Goal: Information Seeking & Learning: Compare options

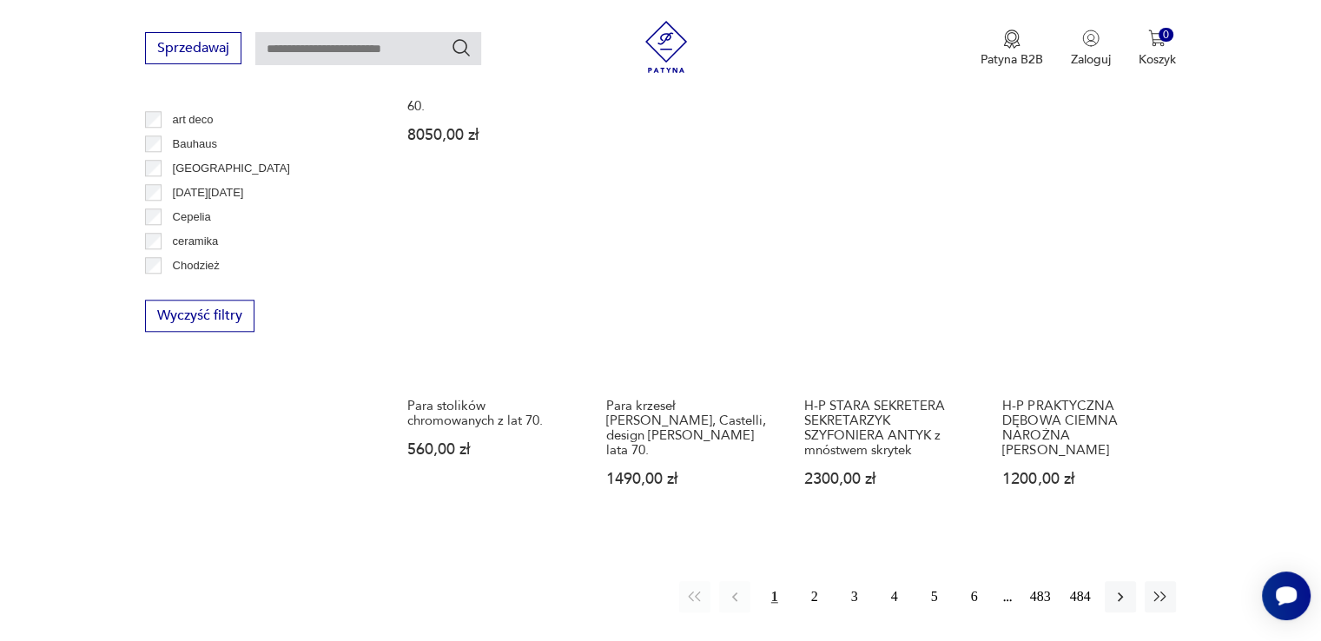
scroll to position [1675, 0]
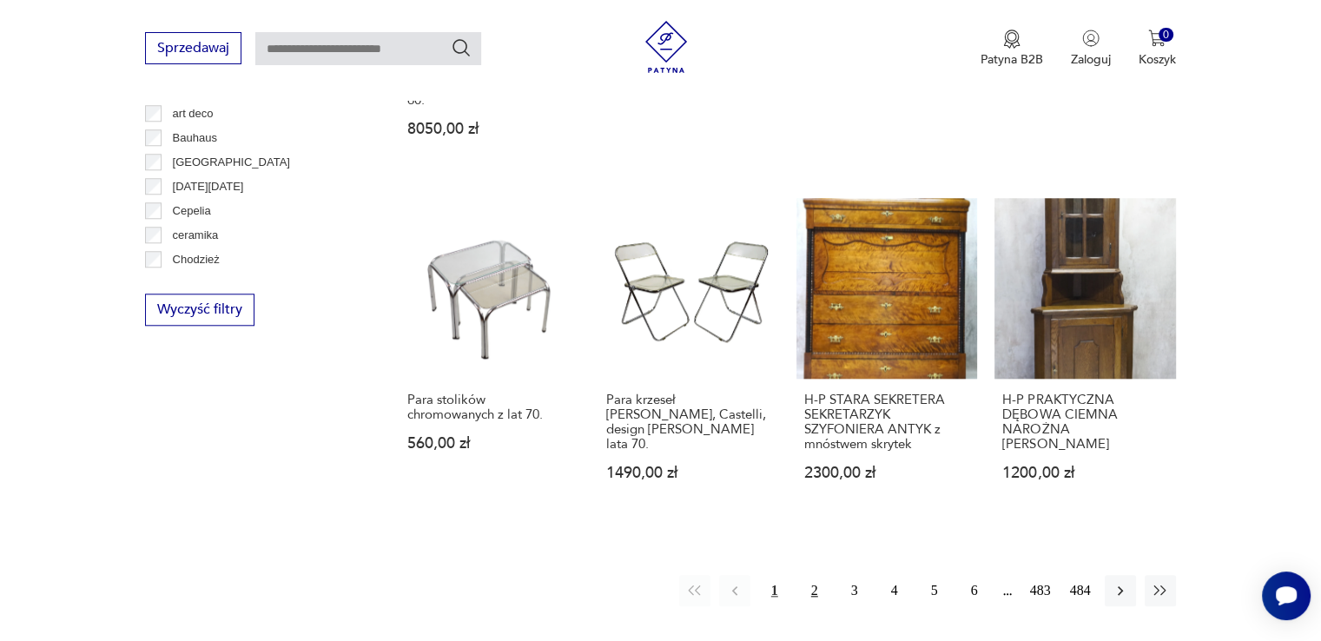
click at [811, 575] on button "2" at bounding box center [814, 590] width 31 height 31
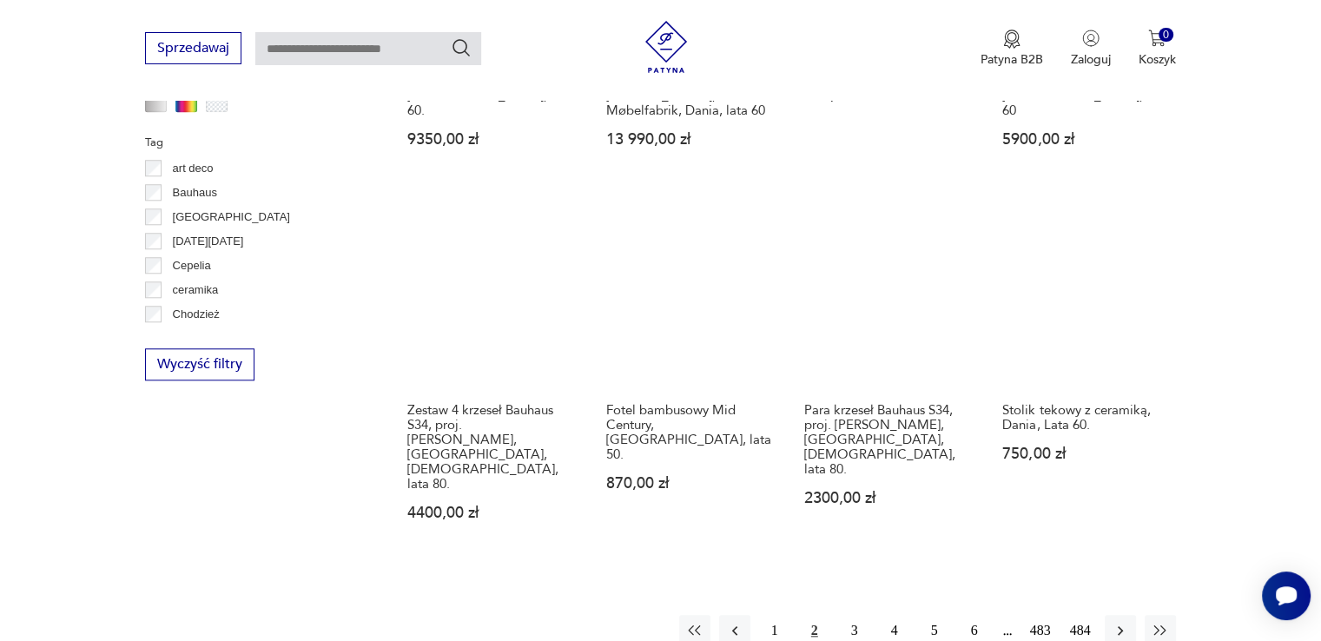
scroll to position [1589, 0]
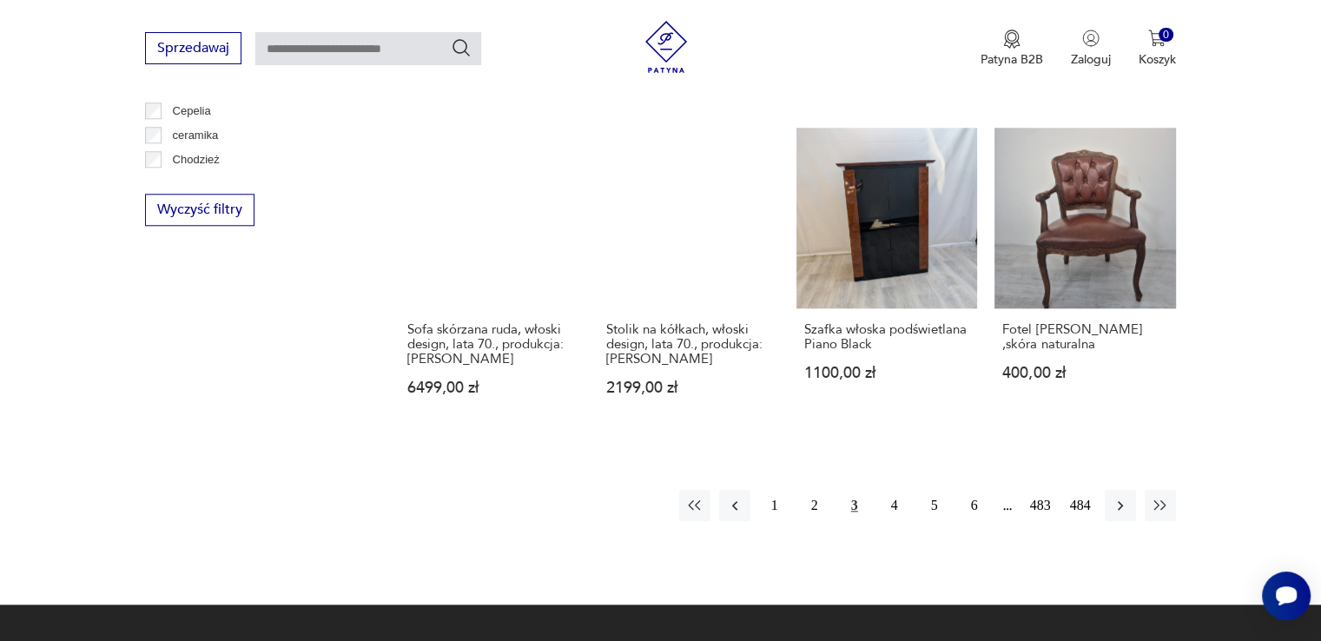
scroll to position [1763, 0]
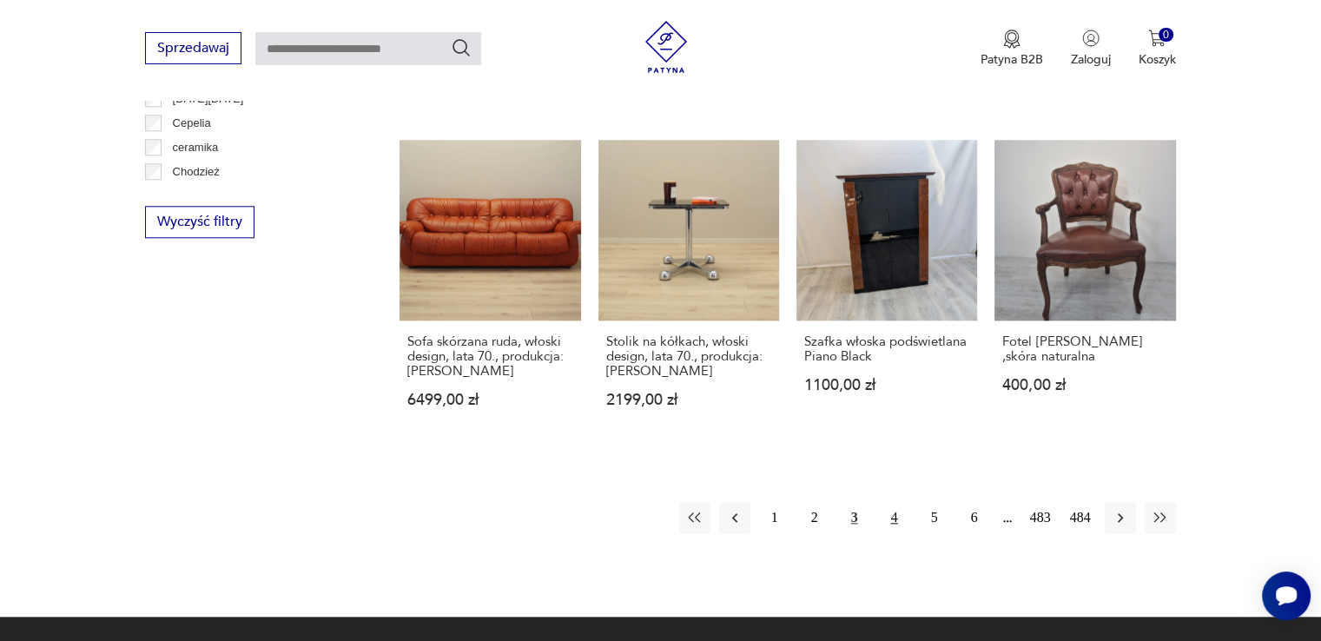
click at [901, 502] on button "4" at bounding box center [894, 517] width 31 height 31
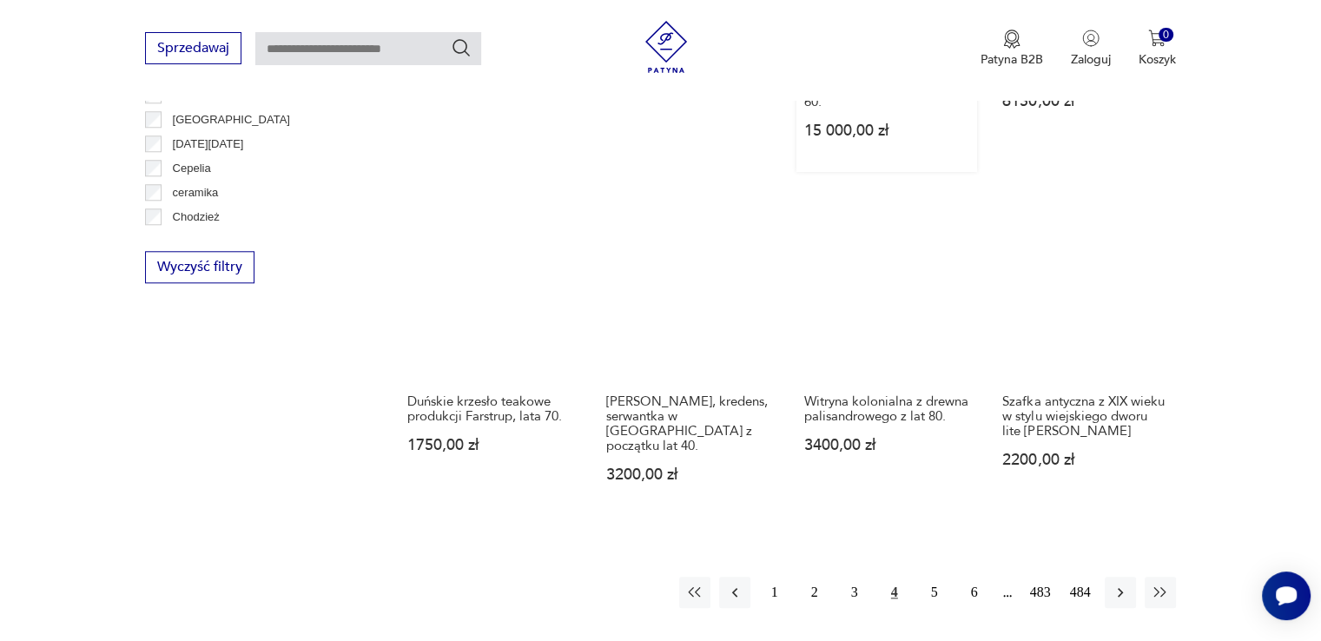
scroll to position [1763, 0]
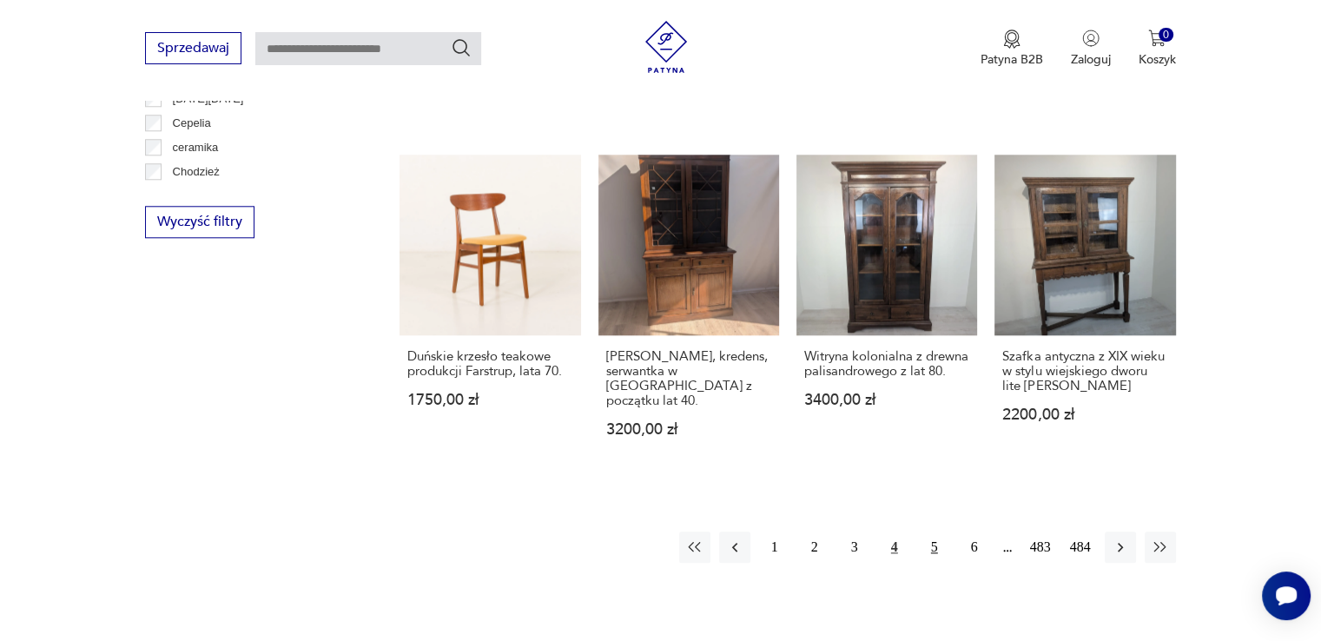
click at [938, 531] on button "5" at bounding box center [934, 546] width 31 height 31
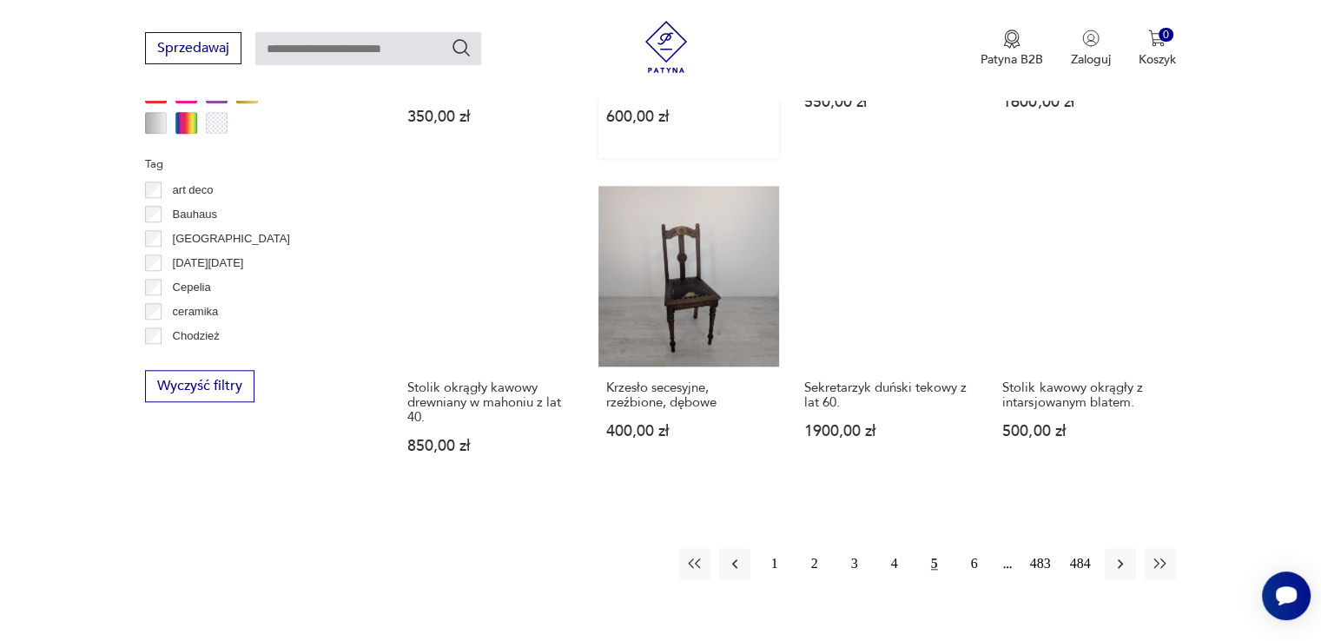
scroll to position [1589, 0]
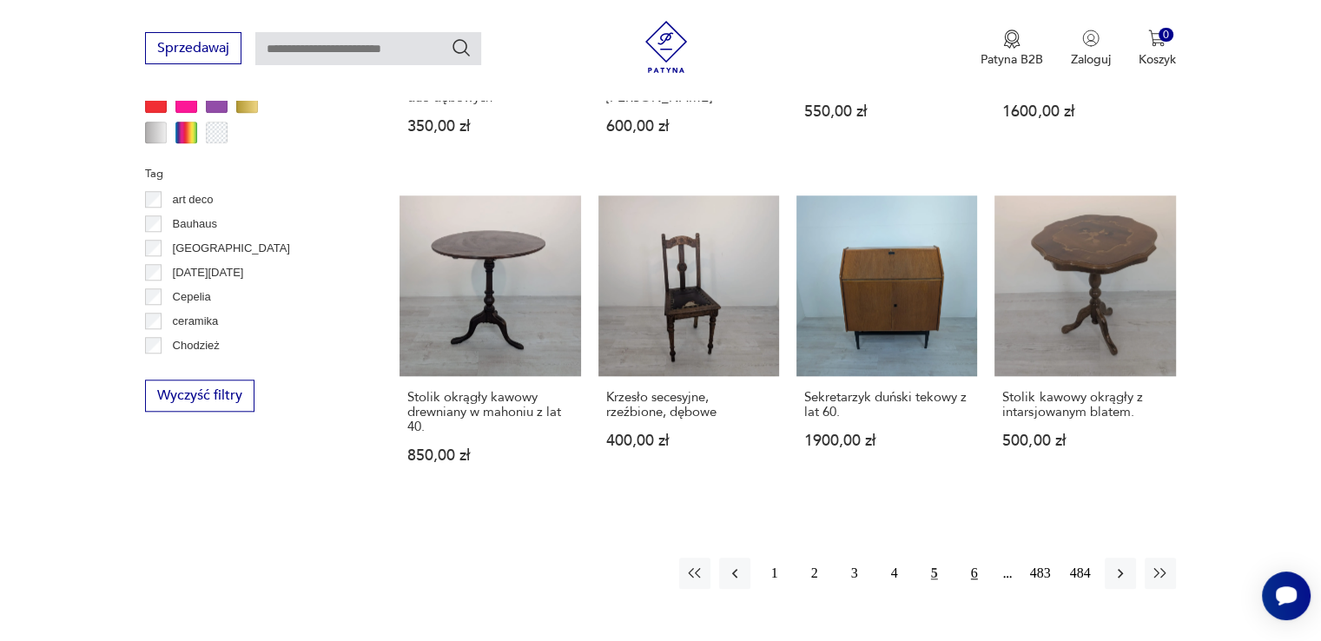
click at [969, 557] on button "6" at bounding box center [974, 572] width 31 height 31
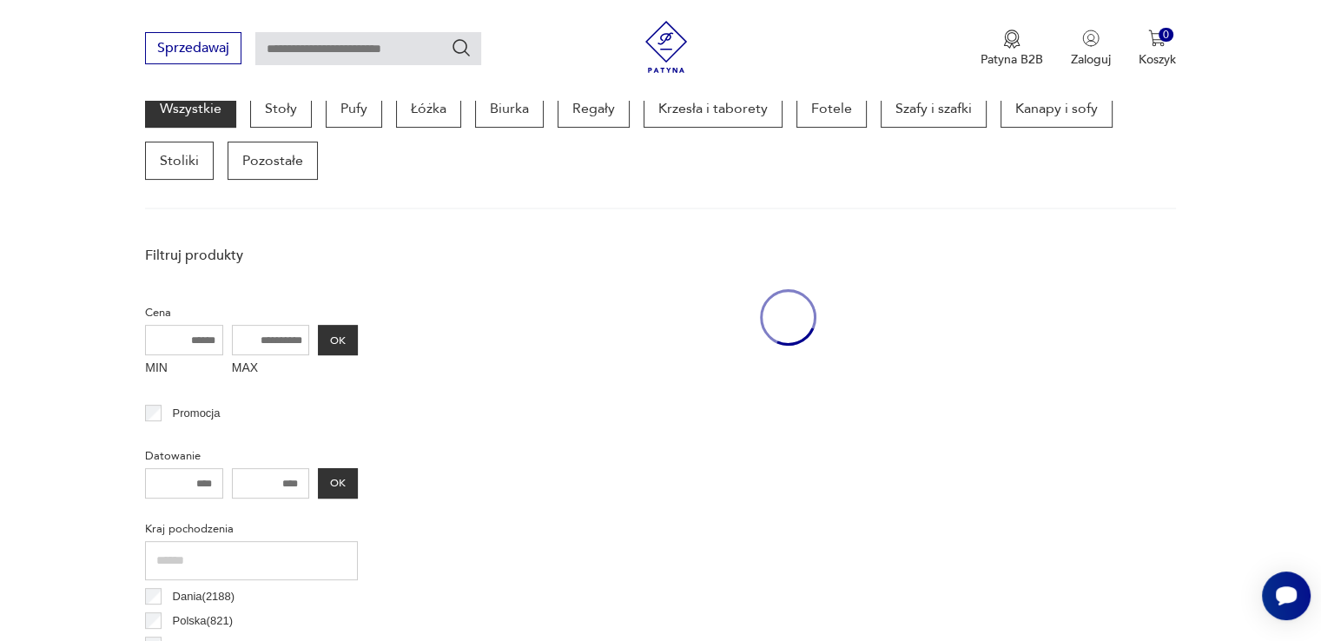
scroll to position [460, 0]
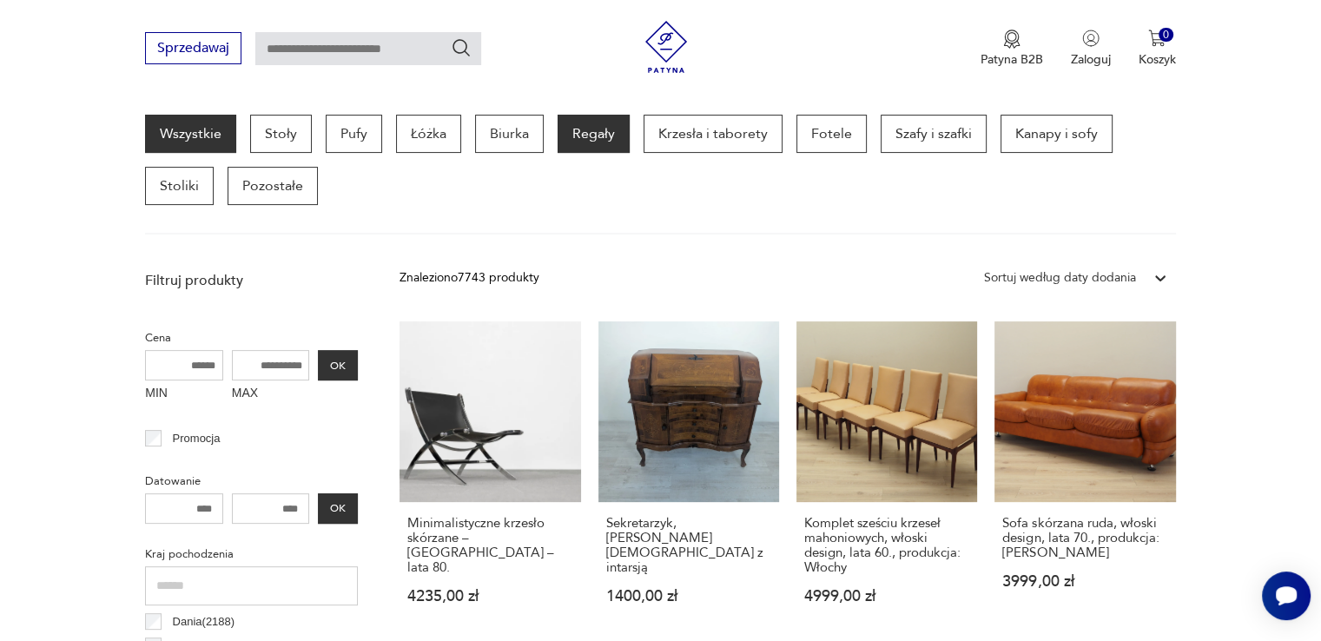
click at [590, 143] on p "Regały" at bounding box center [593, 134] width 72 height 38
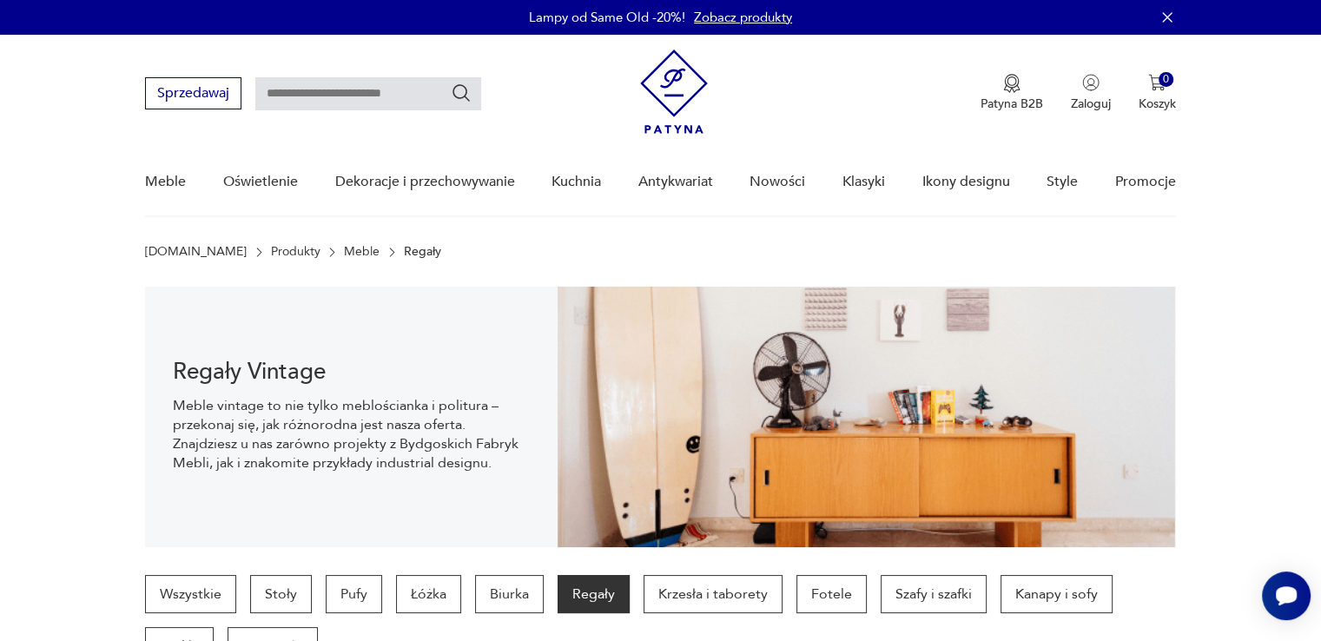
click at [344, 247] on link "Meble" at bounding box center [362, 252] width 36 height 14
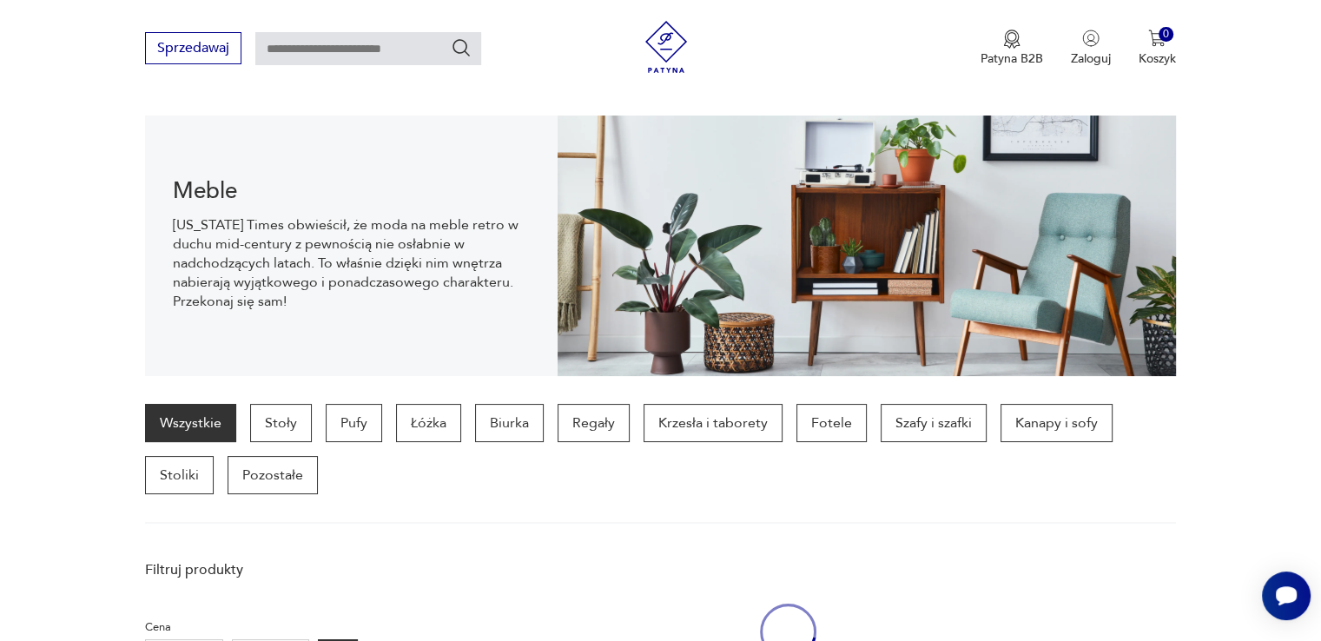
scroll to position [172, 0]
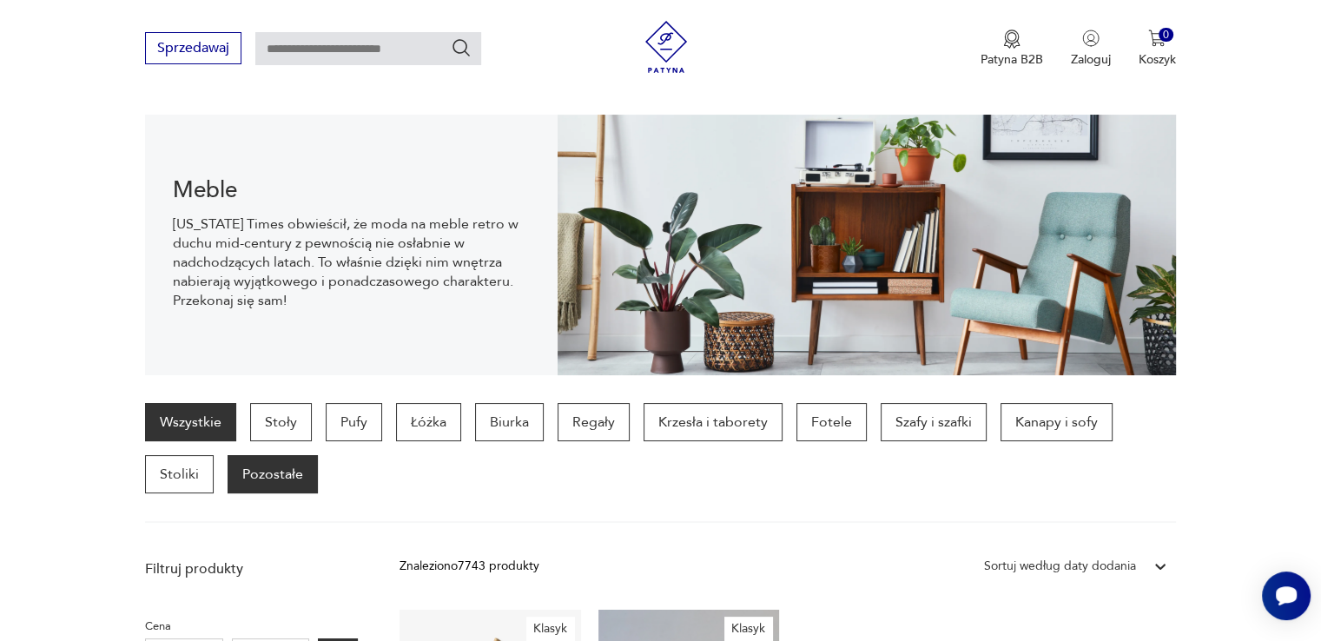
click at [278, 479] on p "Pozostałe" at bounding box center [272, 474] width 90 height 38
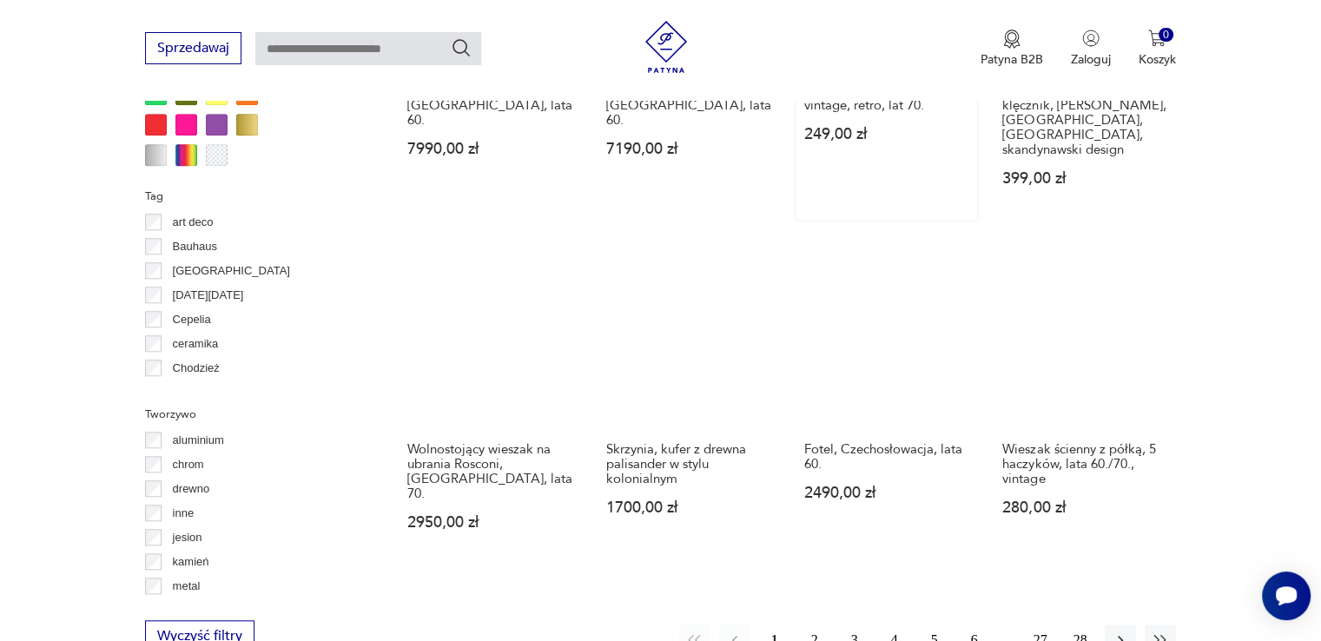
scroll to position [1849, 0]
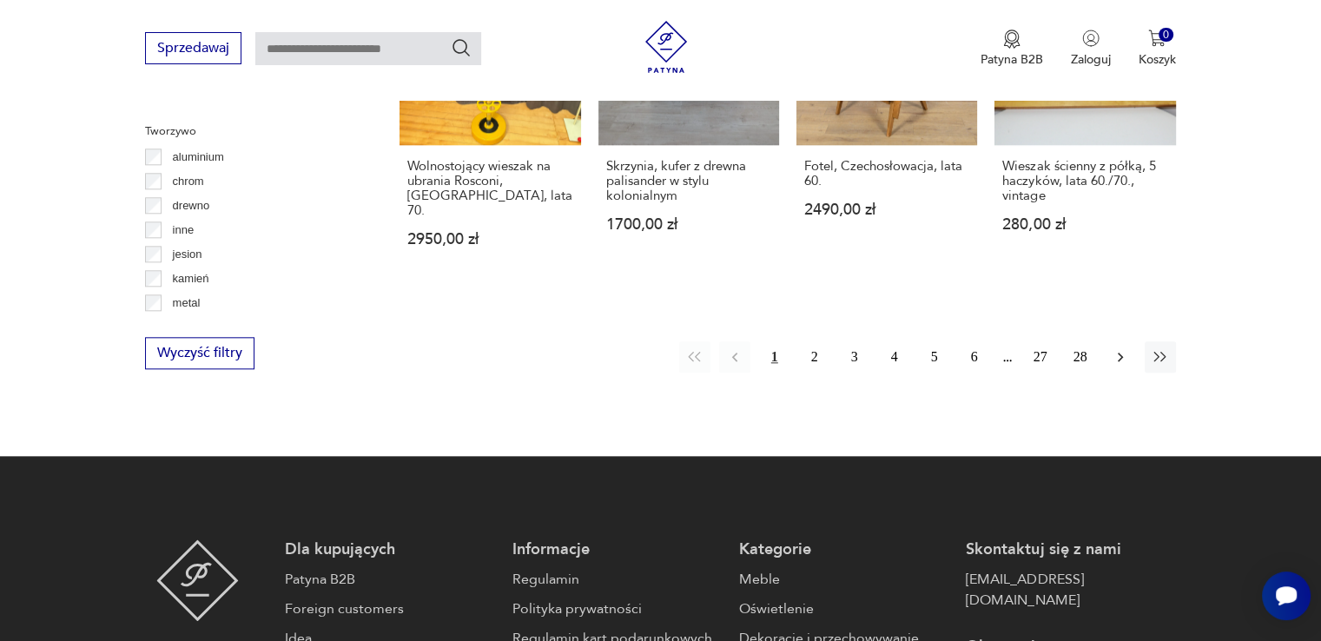
click at [1125, 348] on icon "button" at bounding box center [1119, 356] width 17 height 17
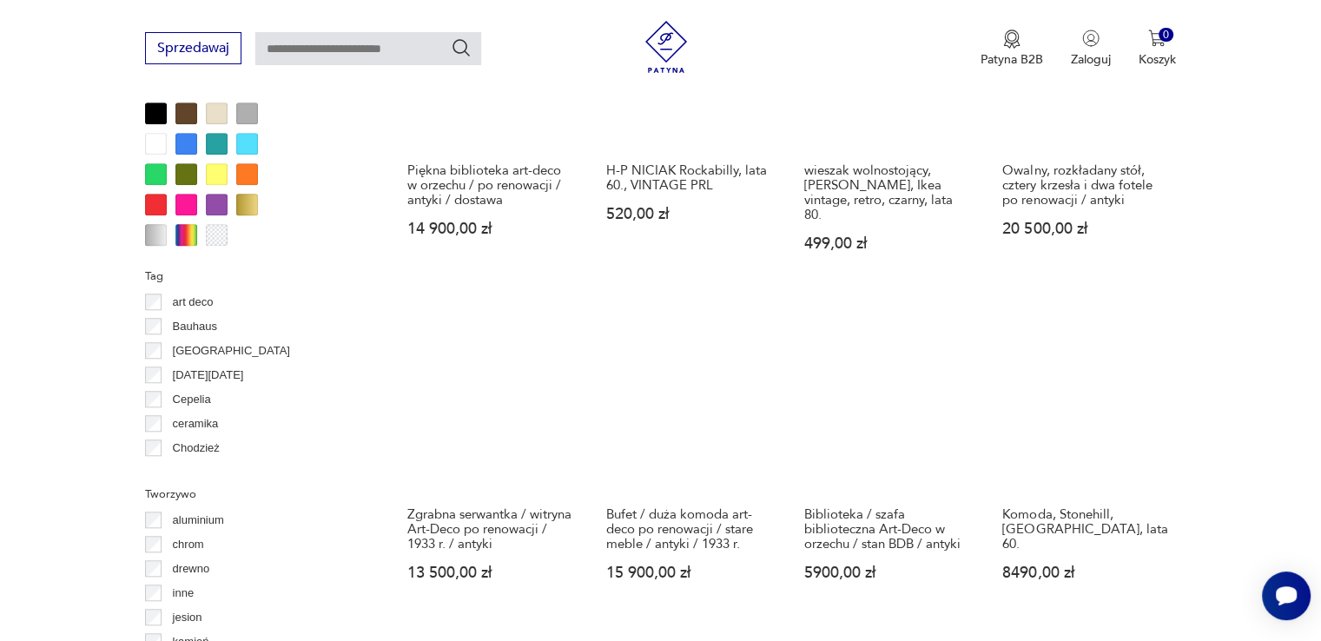
scroll to position [1676, 0]
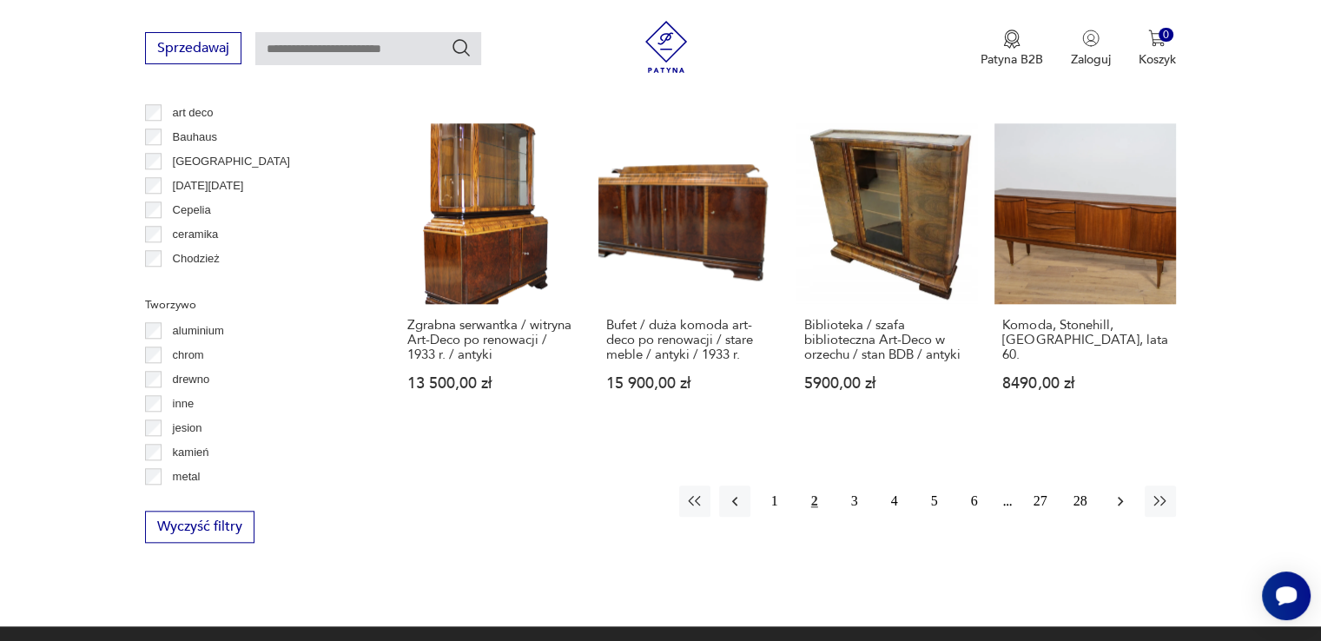
click at [1122, 492] on icon "button" at bounding box center [1119, 500] width 17 height 17
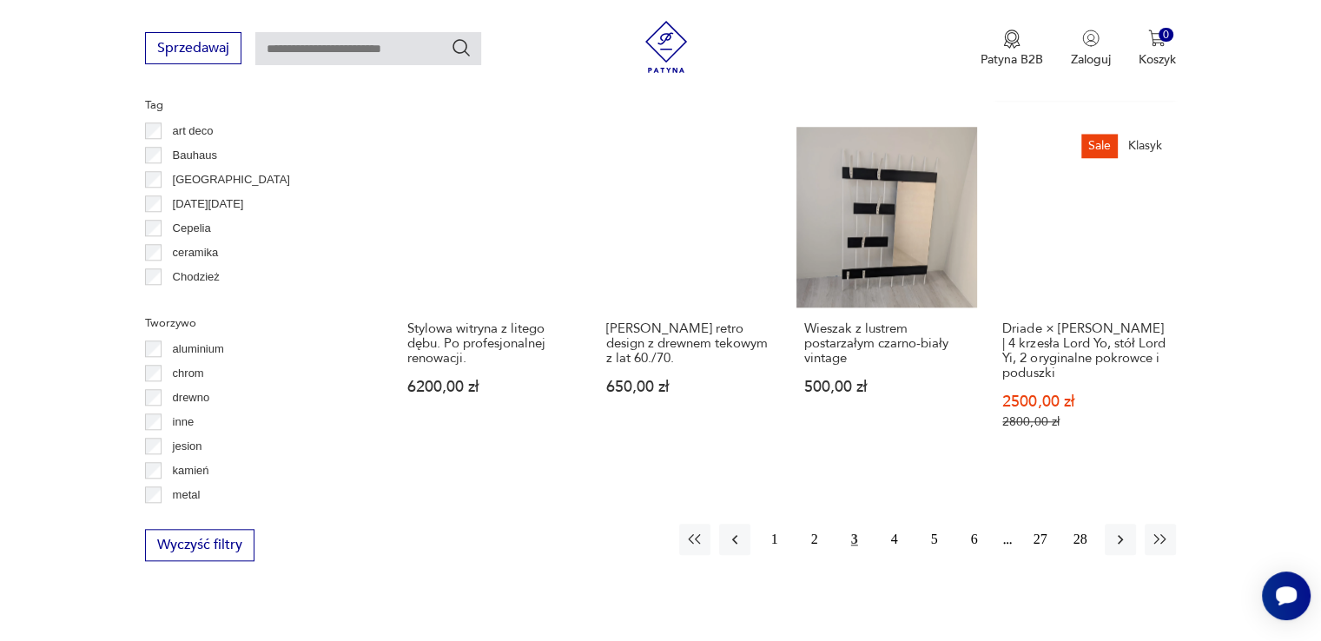
scroll to position [1676, 0]
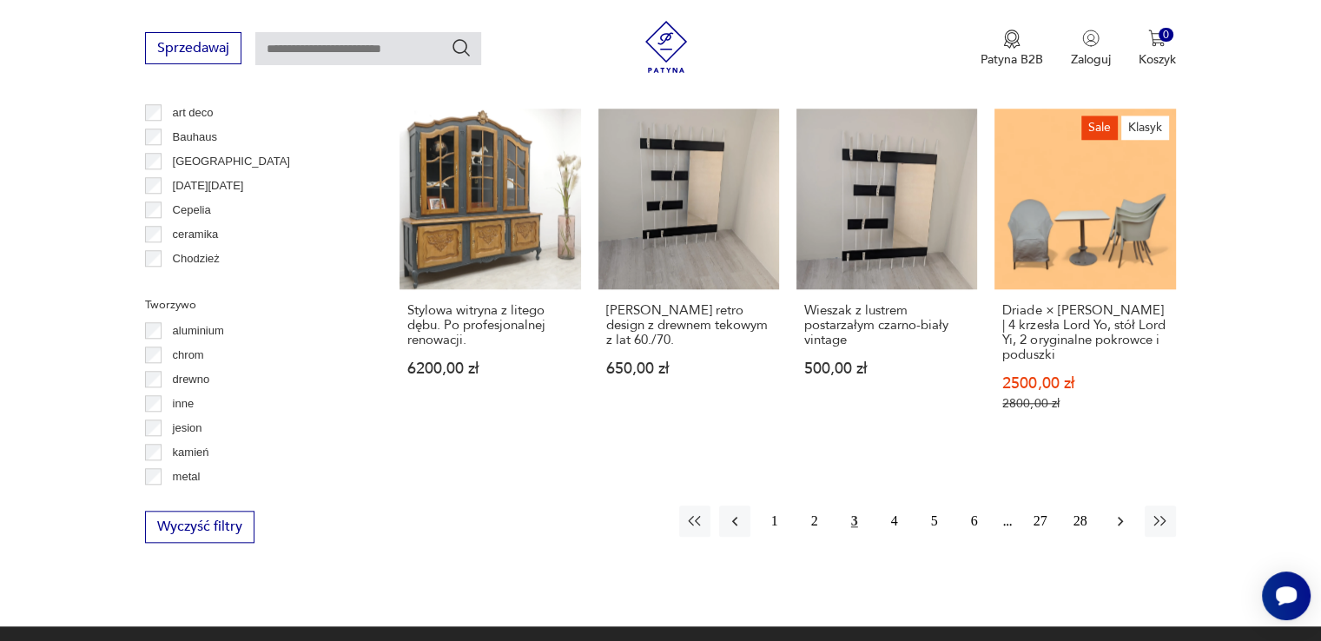
click at [1122, 512] on icon "button" at bounding box center [1119, 520] width 17 height 17
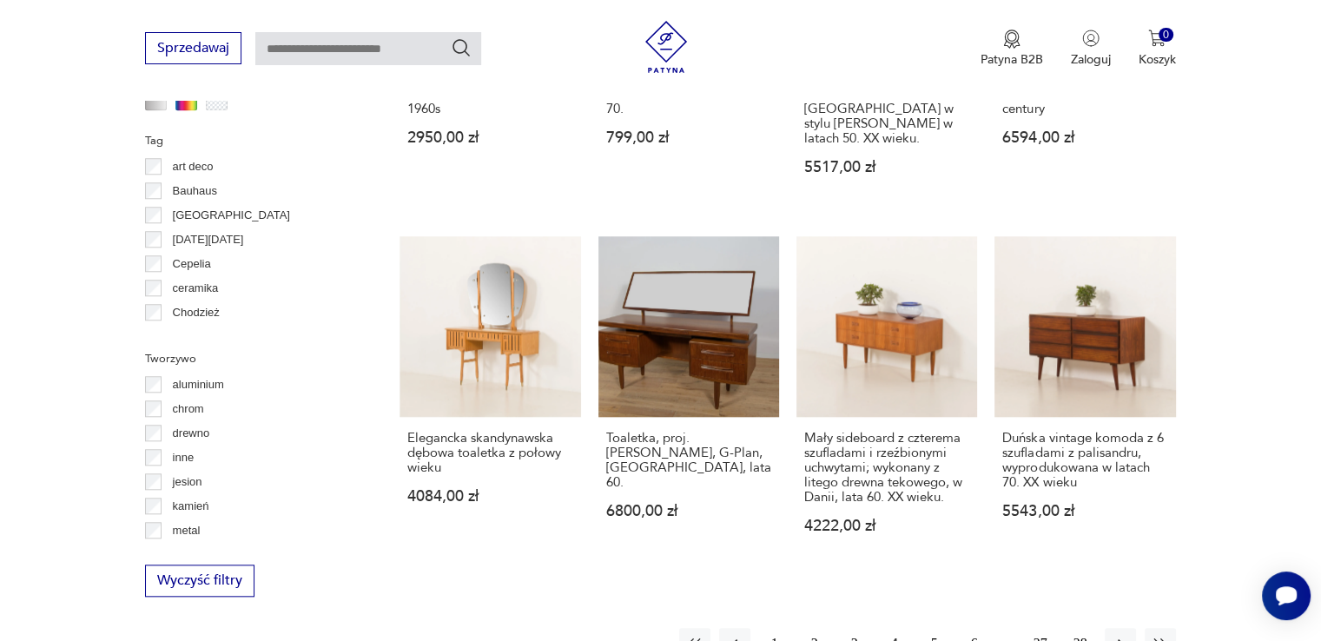
scroll to position [1763, 0]
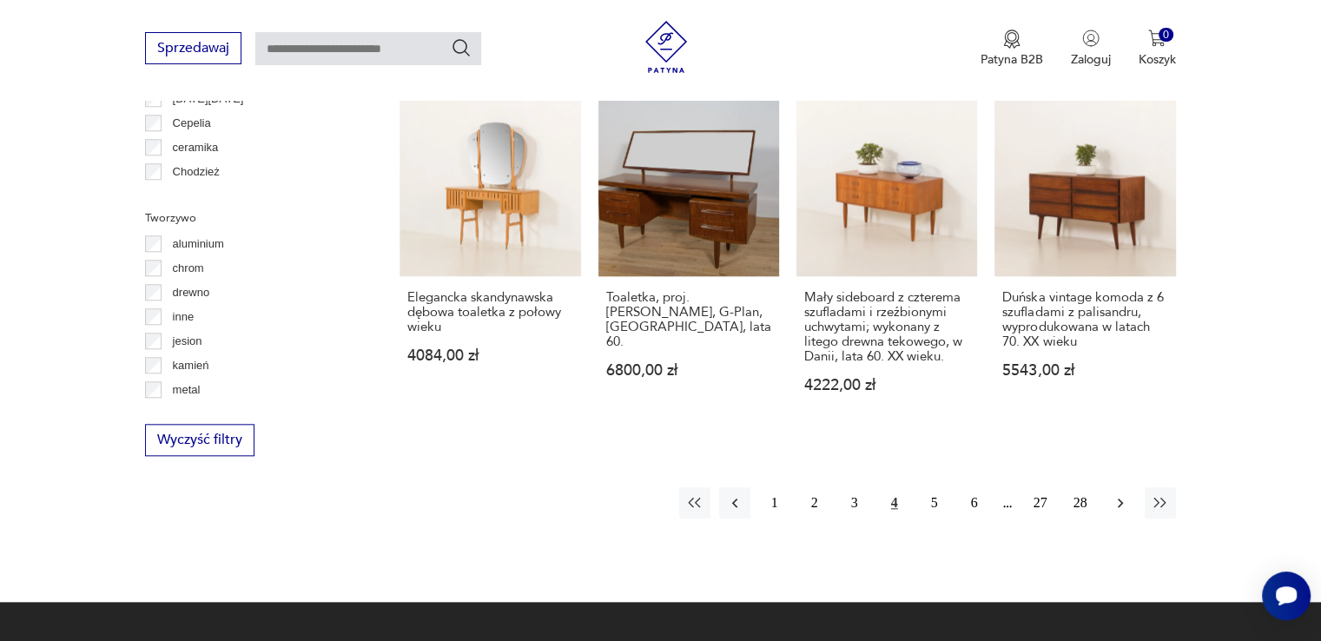
click at [1105, 487] on button "button" at bounding box center [1119, 502] width 31 height 31
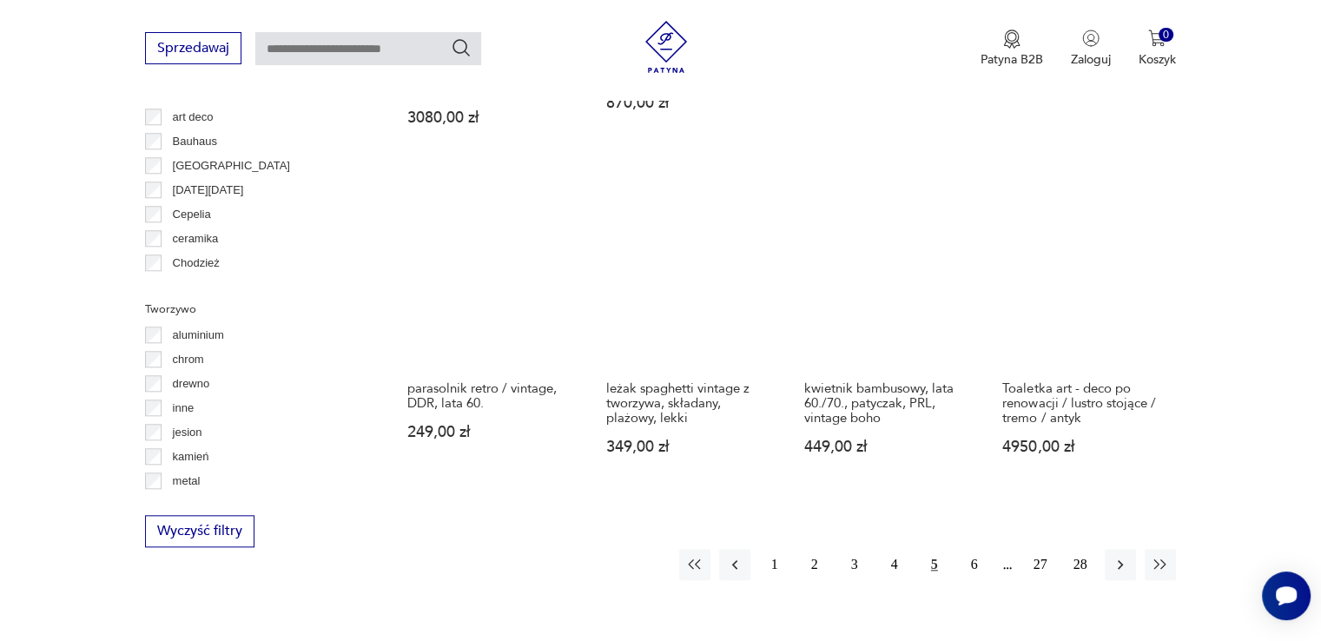
scroll to position [1676, 0]
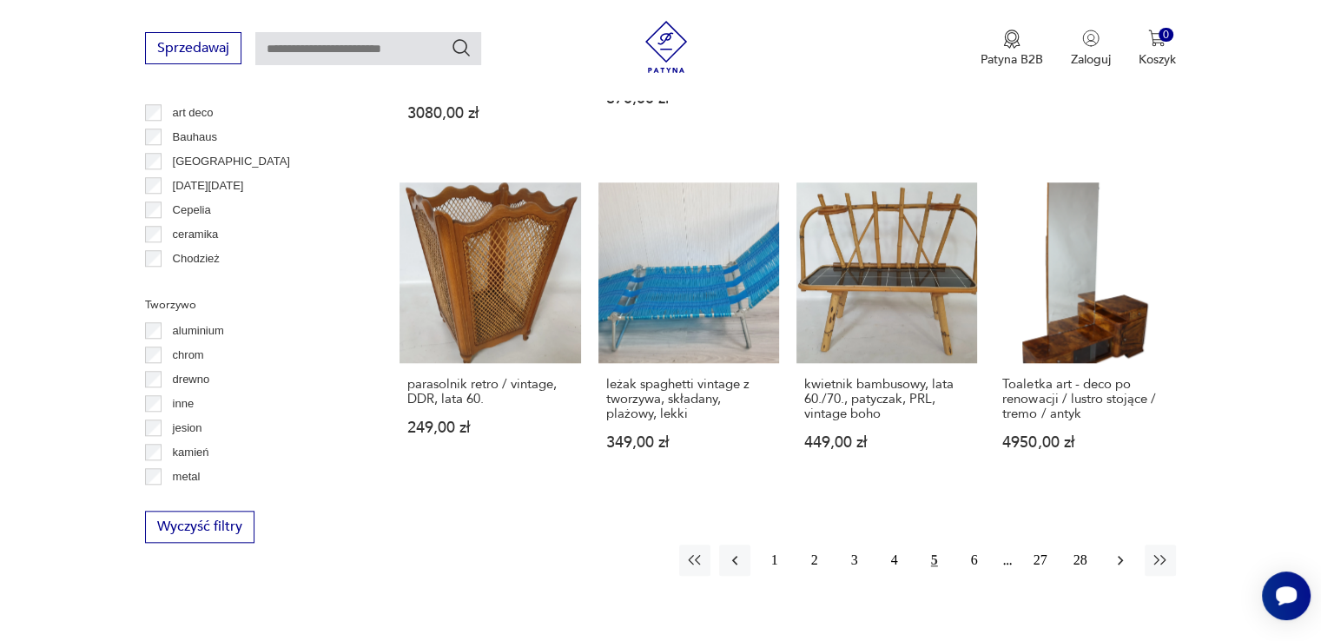
click at [1116, 551] on icon "button" at bounding box center [1119, 559] width 17 height 17
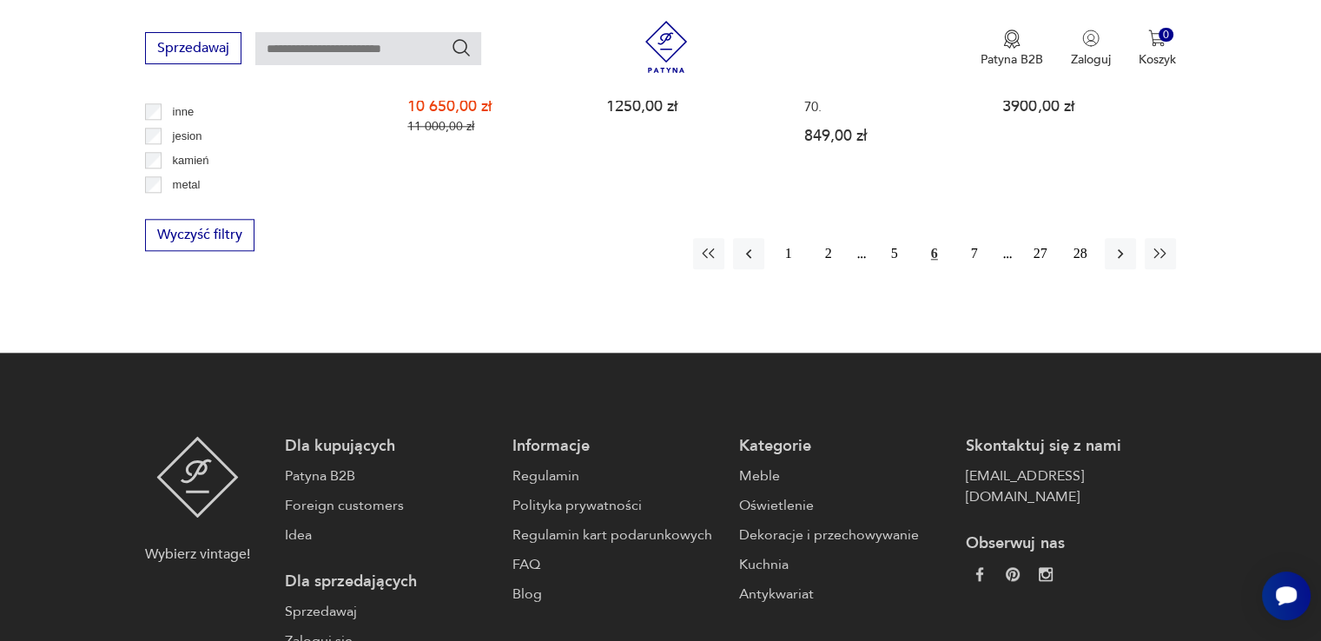
scroll to position [1763, 0]
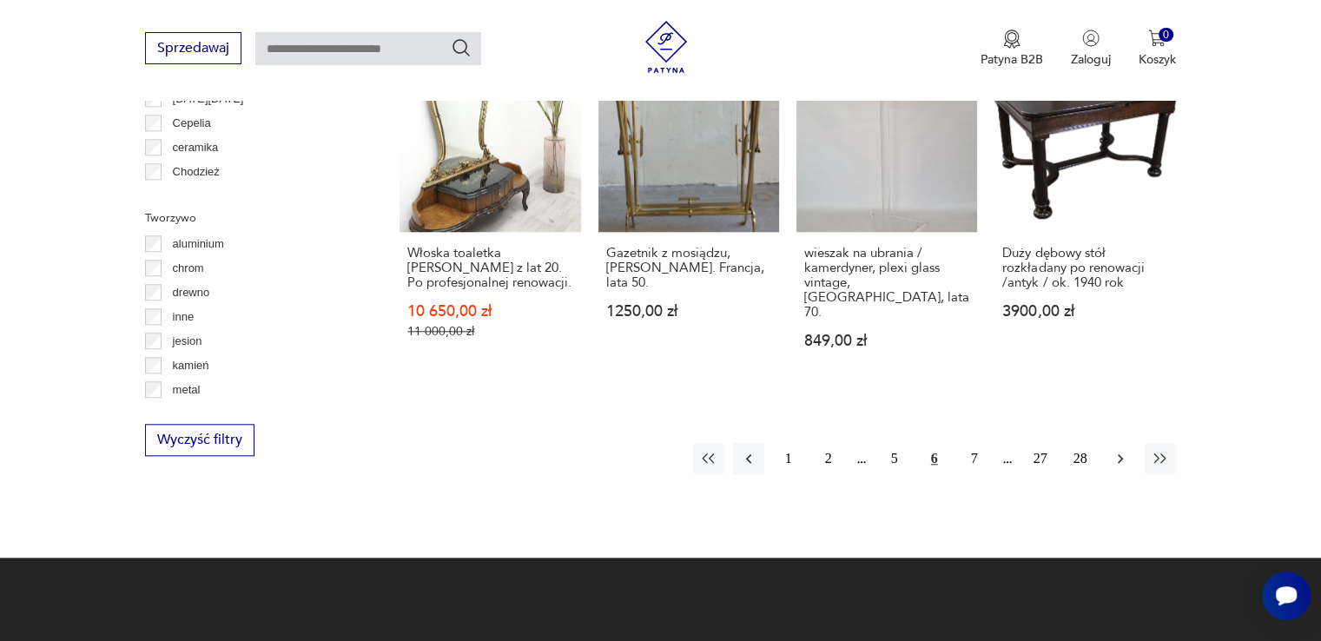
click at [1123, 450] on icon "button" at bounding box center [1119, 458] width 17 height 17
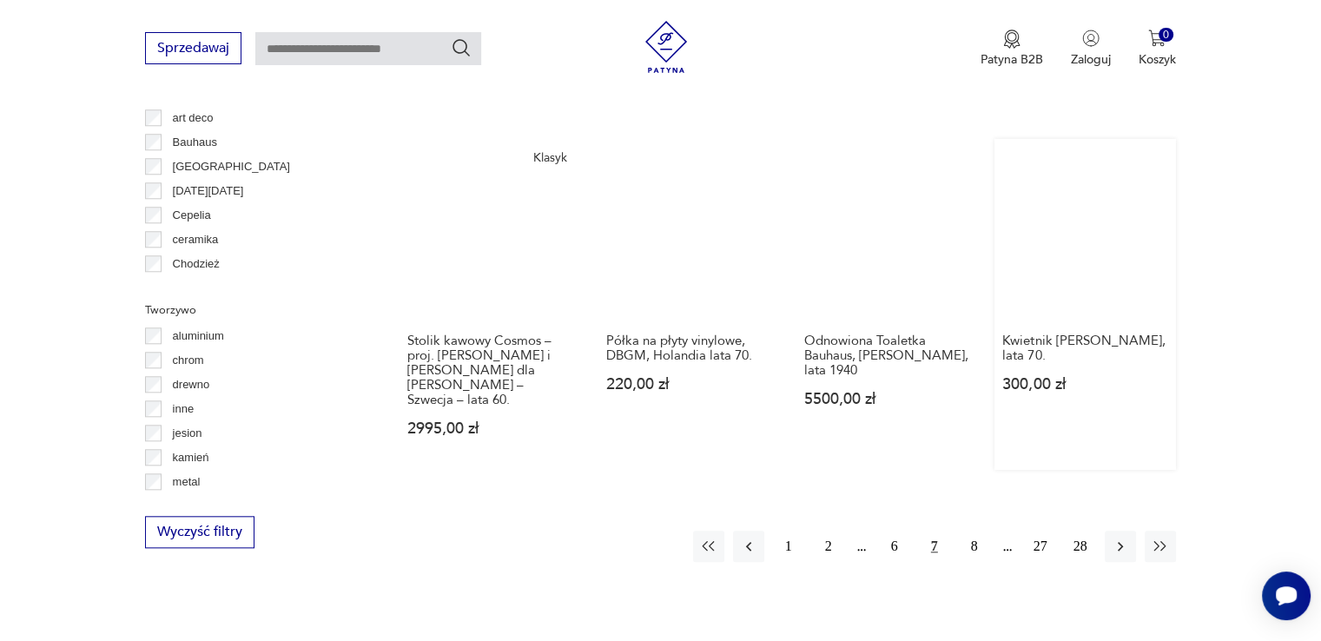
scroll to position [1676, 0]
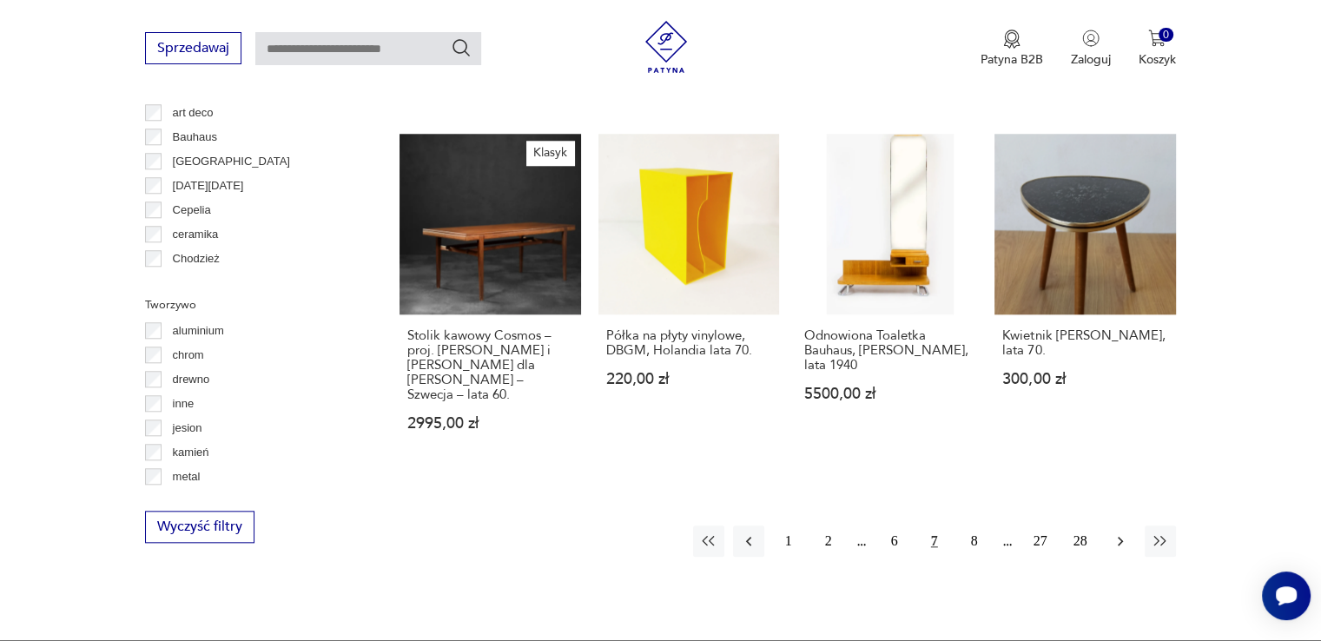
click at [1121, 546] on icon "button" at bounding box center [1119, 542] width 5 height 10
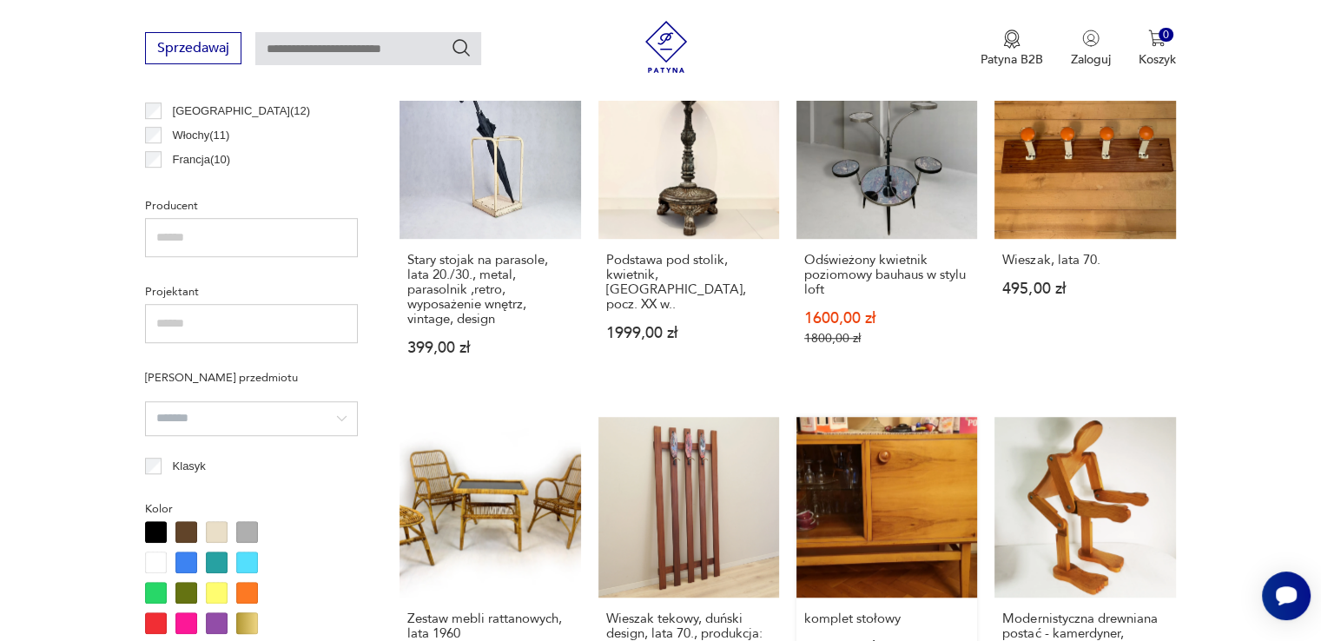
scroll to position [1589, 0]
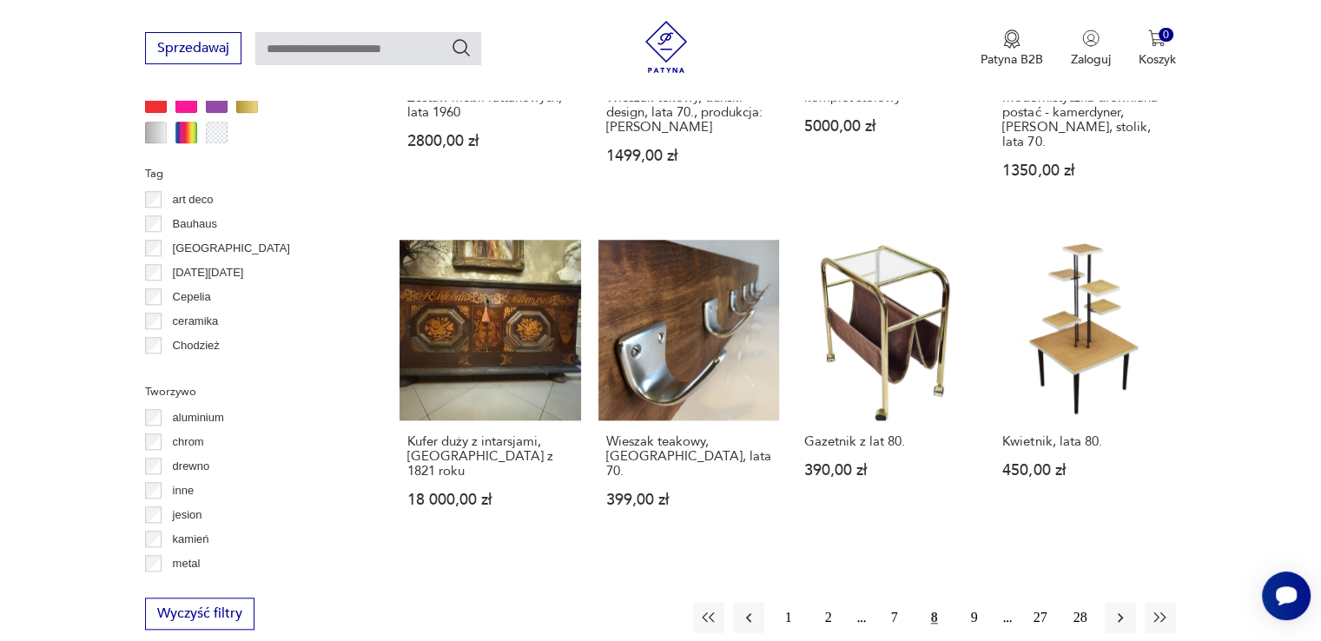
click at [1101, 602] on div "1 2 7 8 9 27 28" at bounding box center [934, 617] width 483 height 31
click at [1114, 609] on icon "button" at bounding box center [1119, 617] width 17 height 17
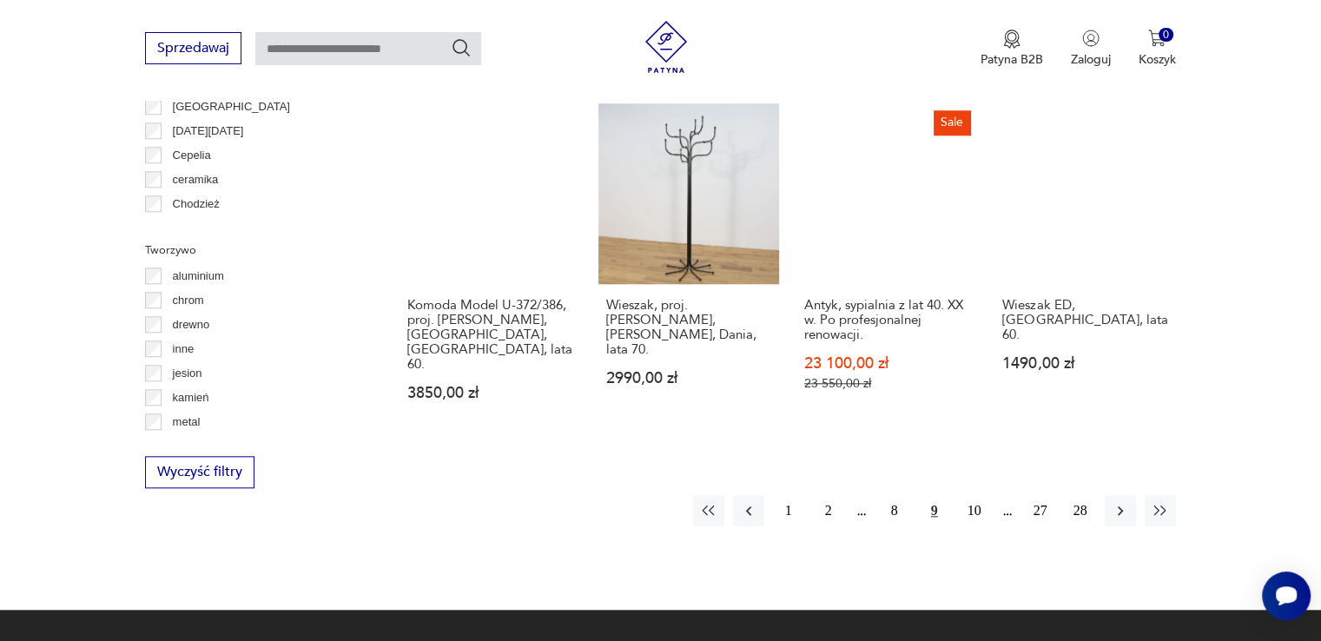
scroll to position [1763, 0]
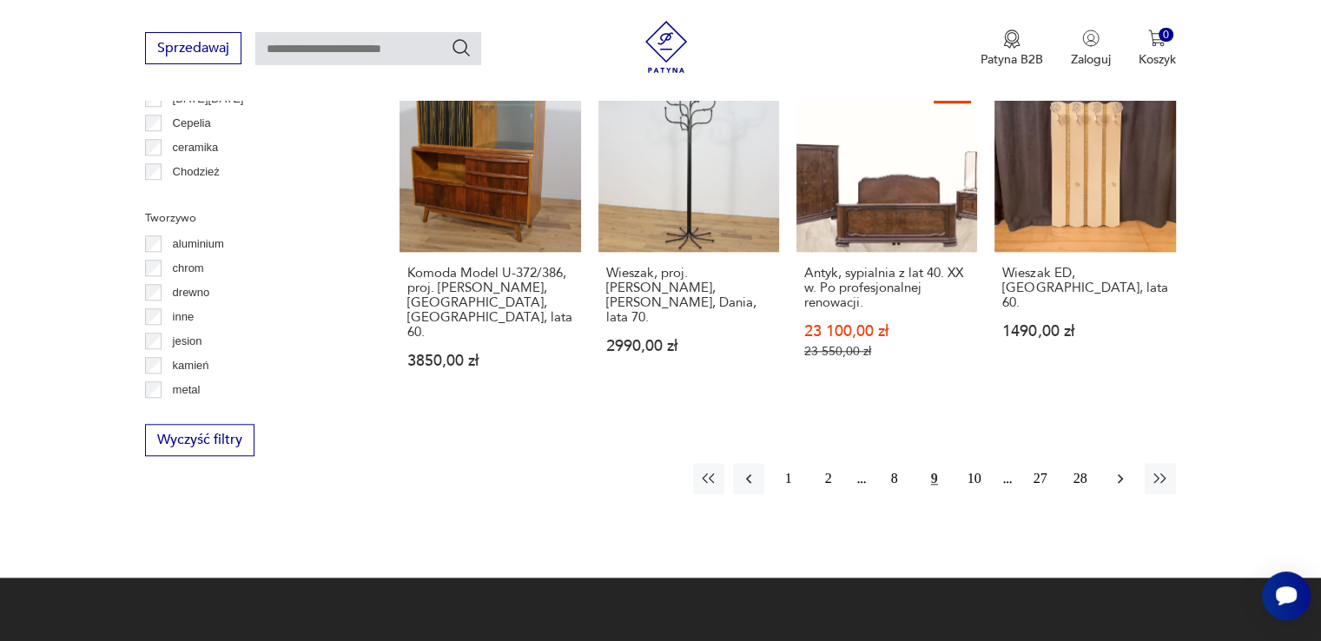
click at [1125, 470] on icon "button" at bounding box center [1119, 478] width 17 height 17
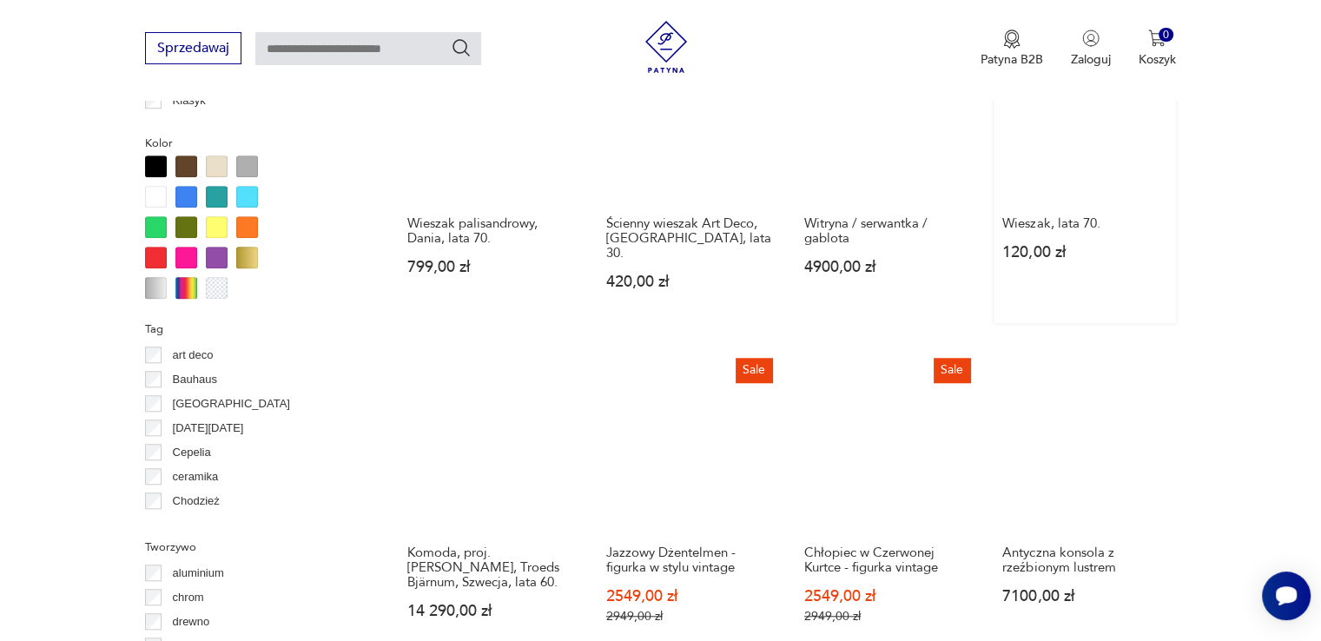
scroll to position [1676, 0]
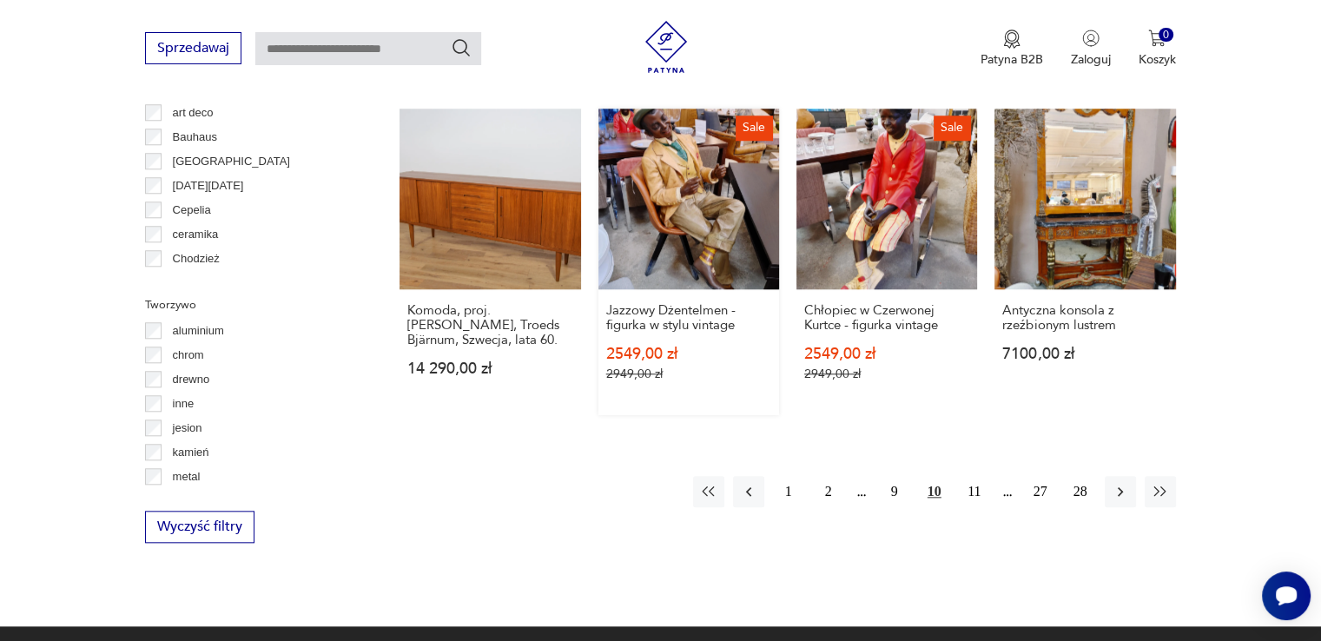
click at [728, 159] on link "Sale Jazzowy Dżentelmen - figurka w stylu vintage 2549,00 zł 2949,00 zł" at bounding box center [688, 262] width 181 height 306
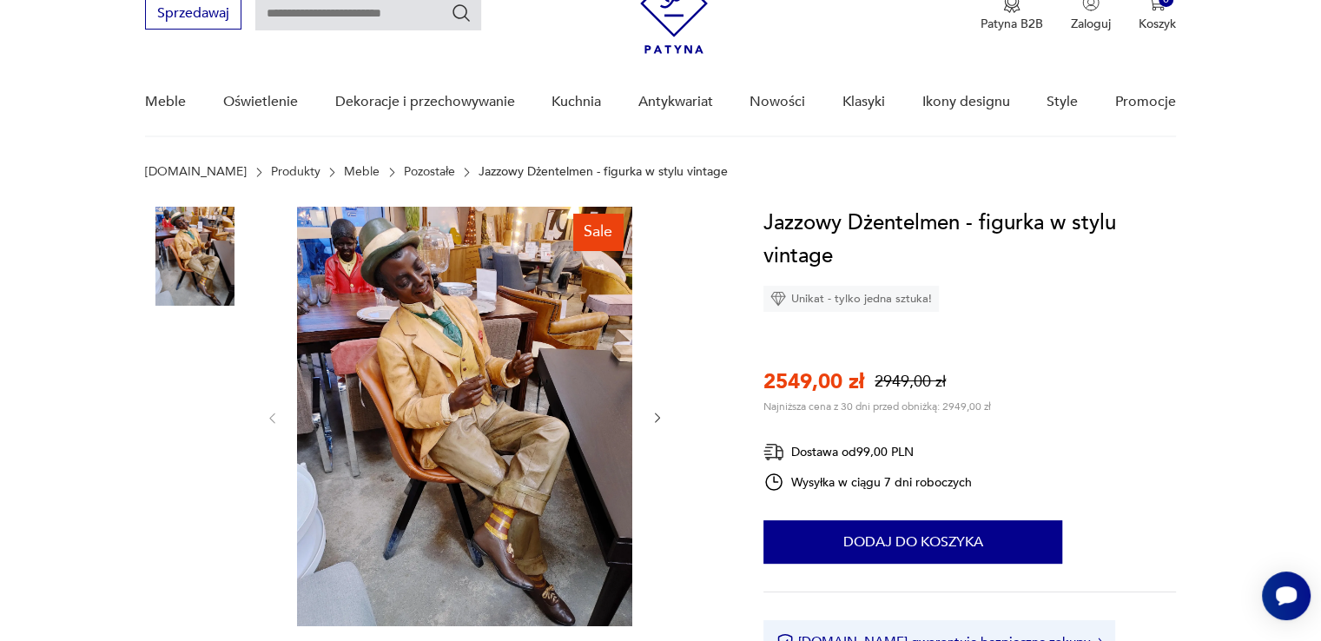
scroll to position [87, 0]
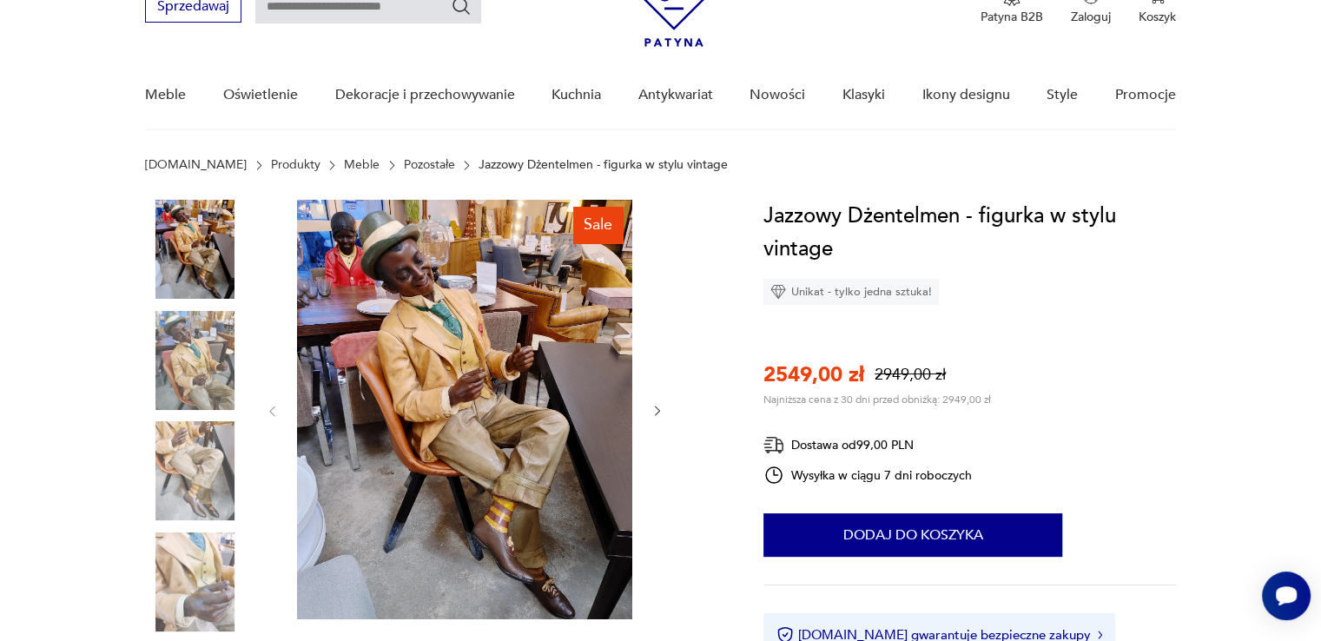
click at [492, 421] on img at bounding box center [464, 409] width 335 height 419
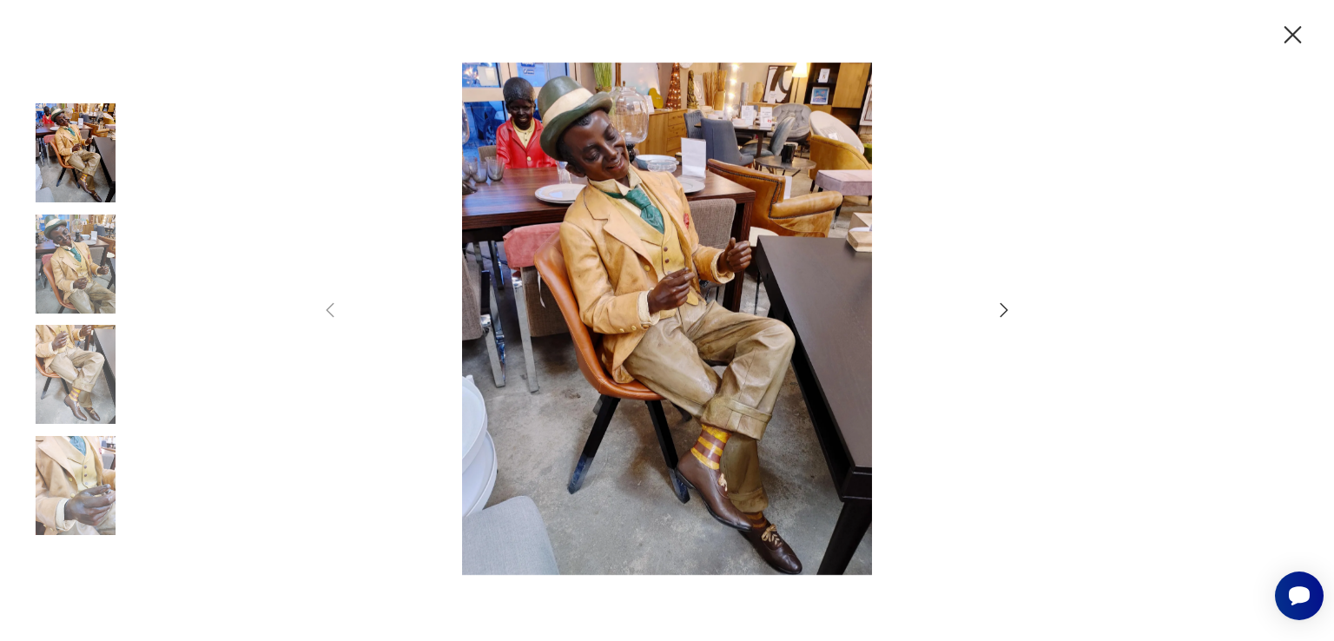
click at [1000, 306] on icon "button" at bounding box center [1003, 310] width 21 height 21
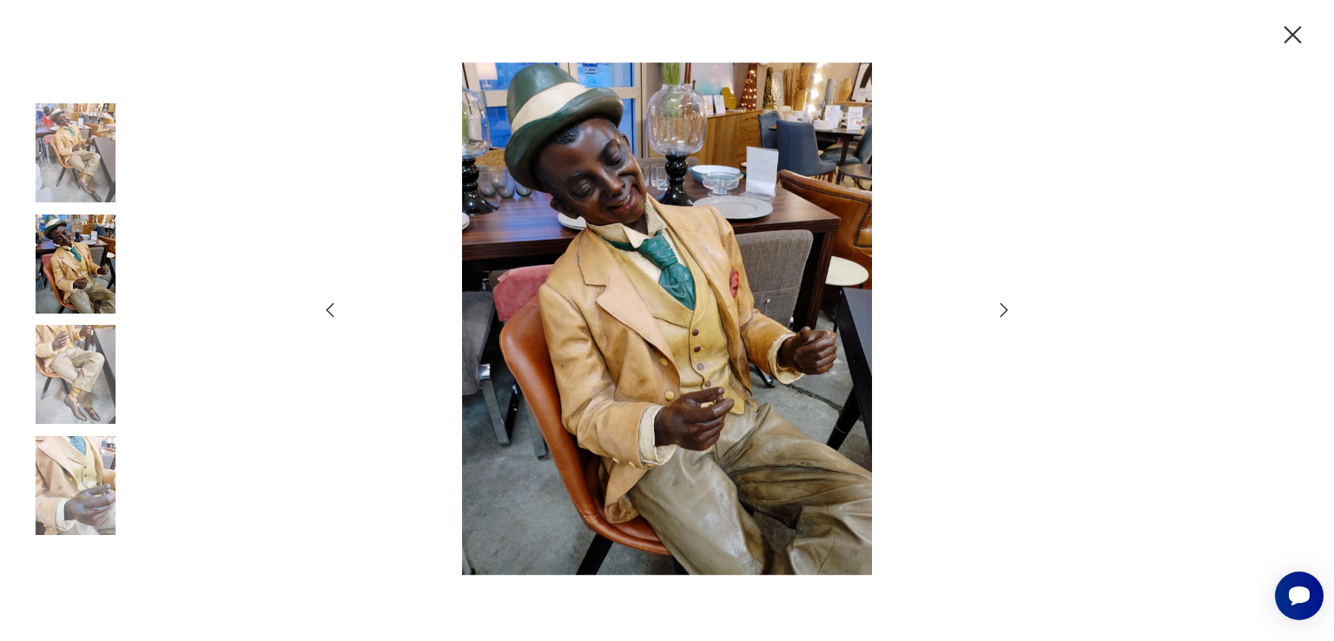
click at [1000, 306] on icon "button" at bounding box center [1003, 310] width 21 height 21
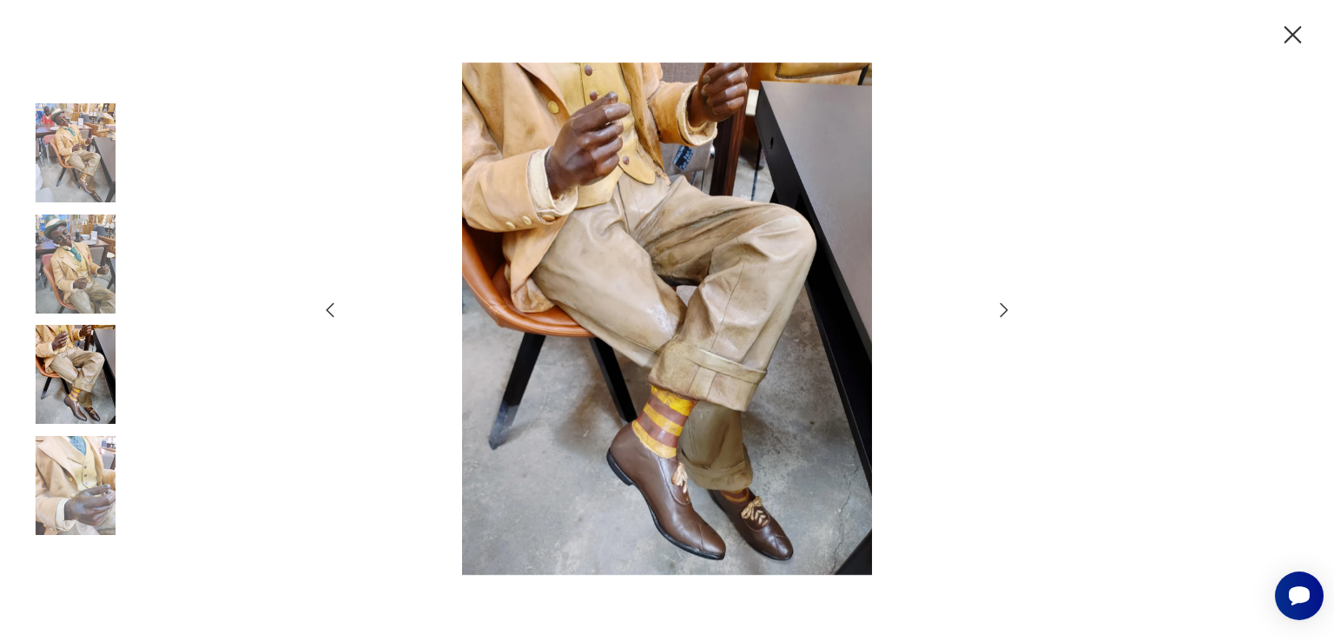
click at [1000, 306] on icon "button" at bounding box center [1003, 310] width 21 height 21
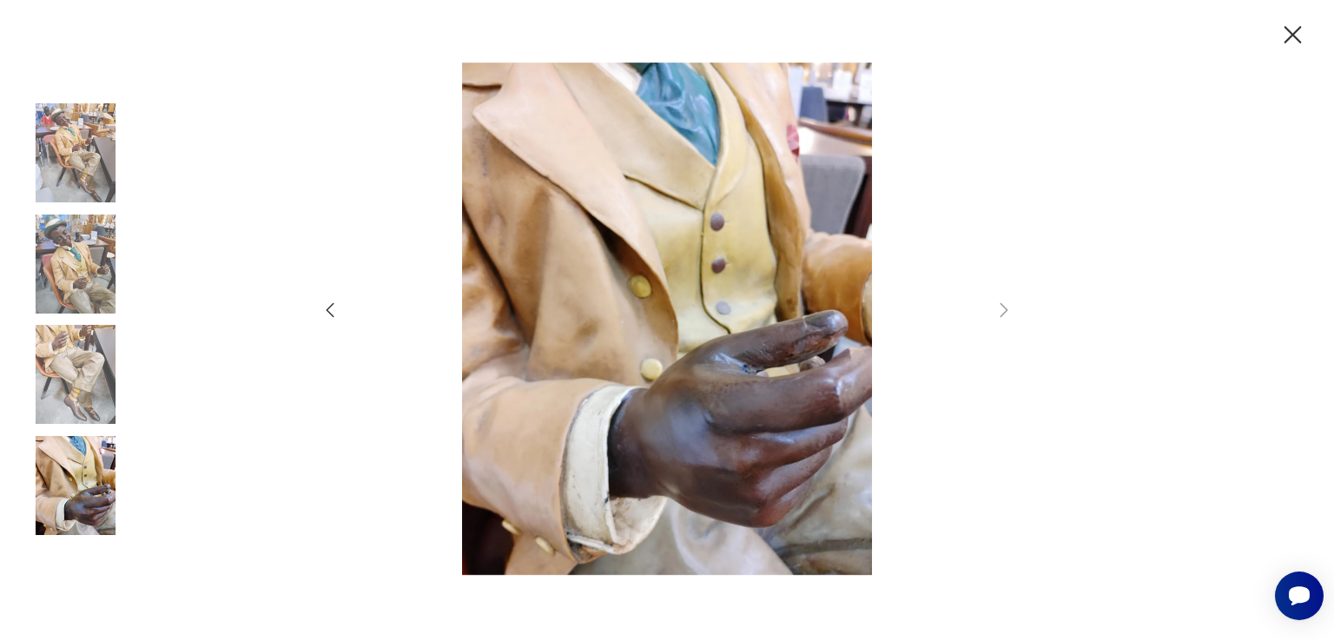
click at [328, 313] on icon "button" at bounding box center [330, 310] width 21 height 21
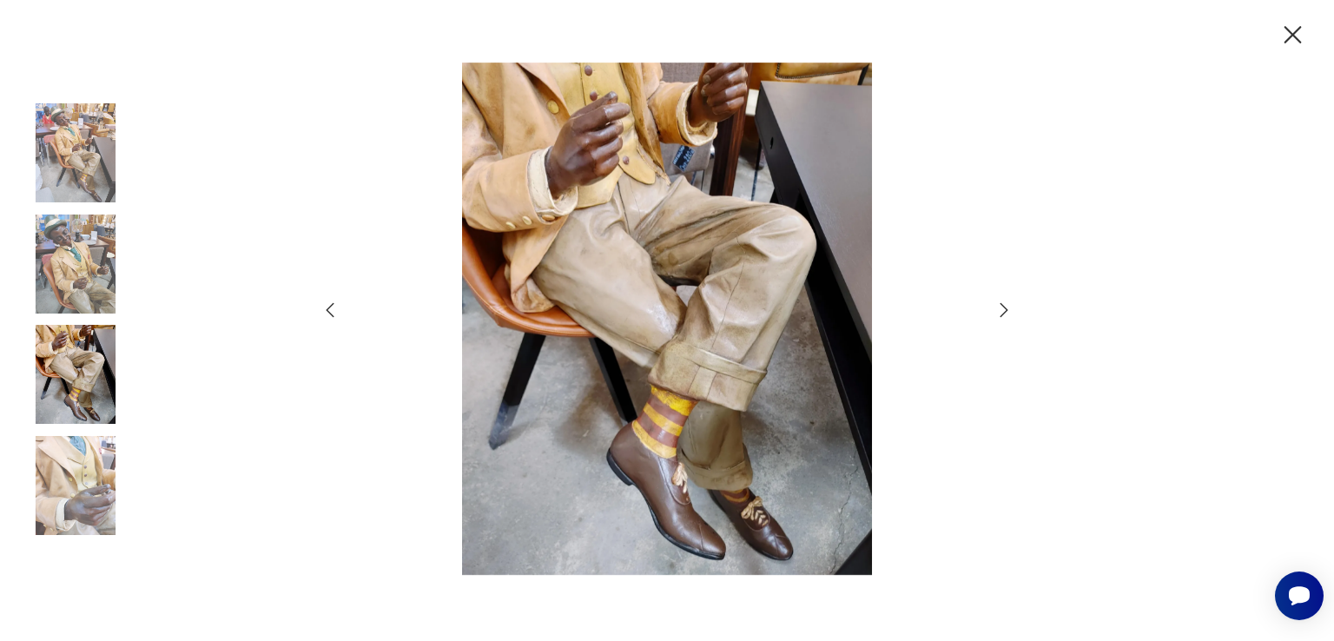
click at [330, 313] on icon "button" at bounding box center [330, 310] width 21 height 21
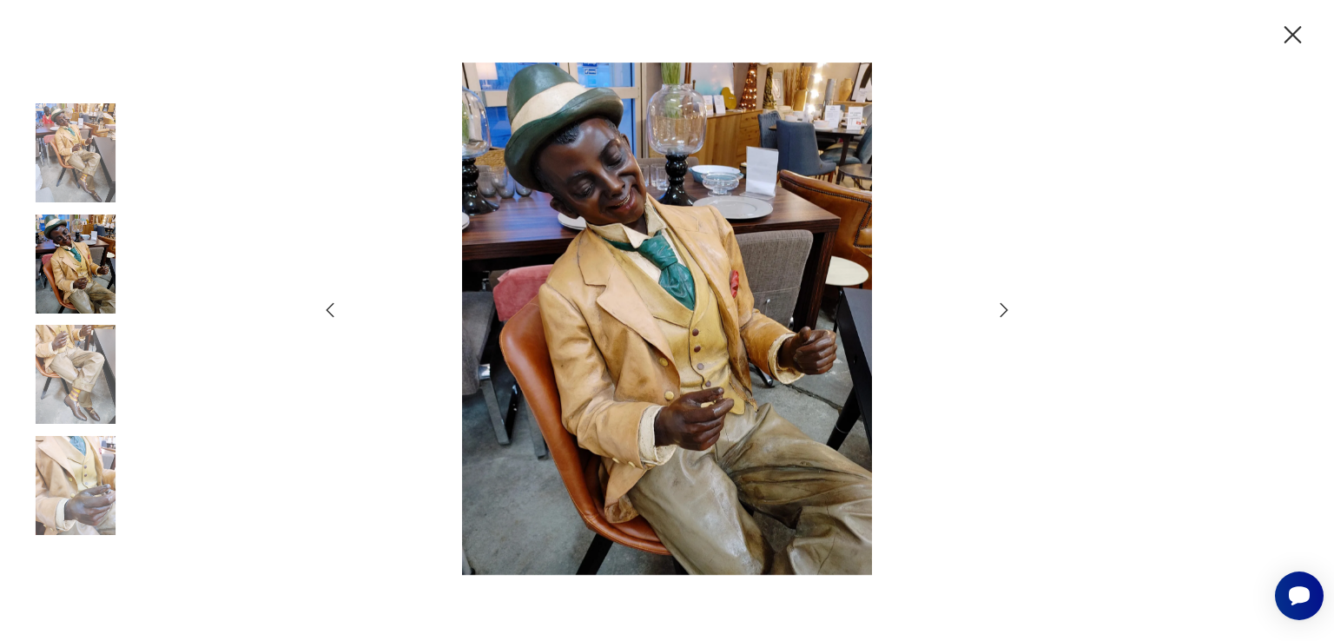
click at [330, 313] on icon "button" at bounding box center [330, 310] width 21 height 21
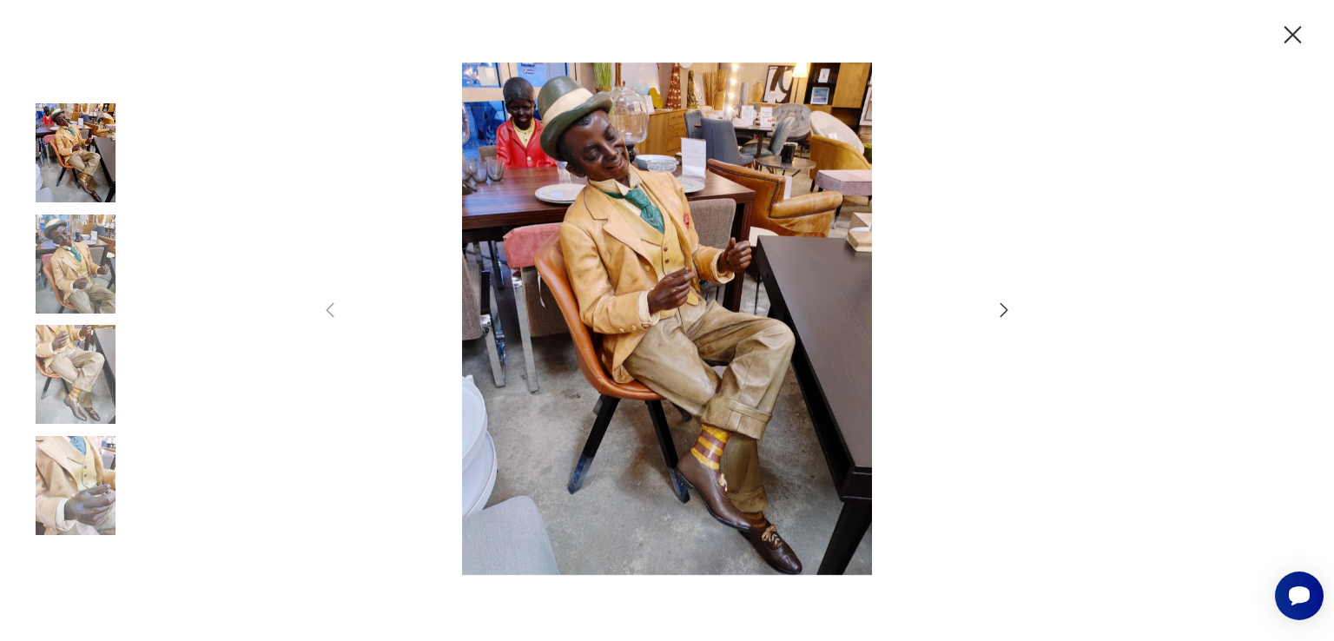
click at [1296, 25] on icon "button" at bounding box center [1292, 35] width 30 height 30
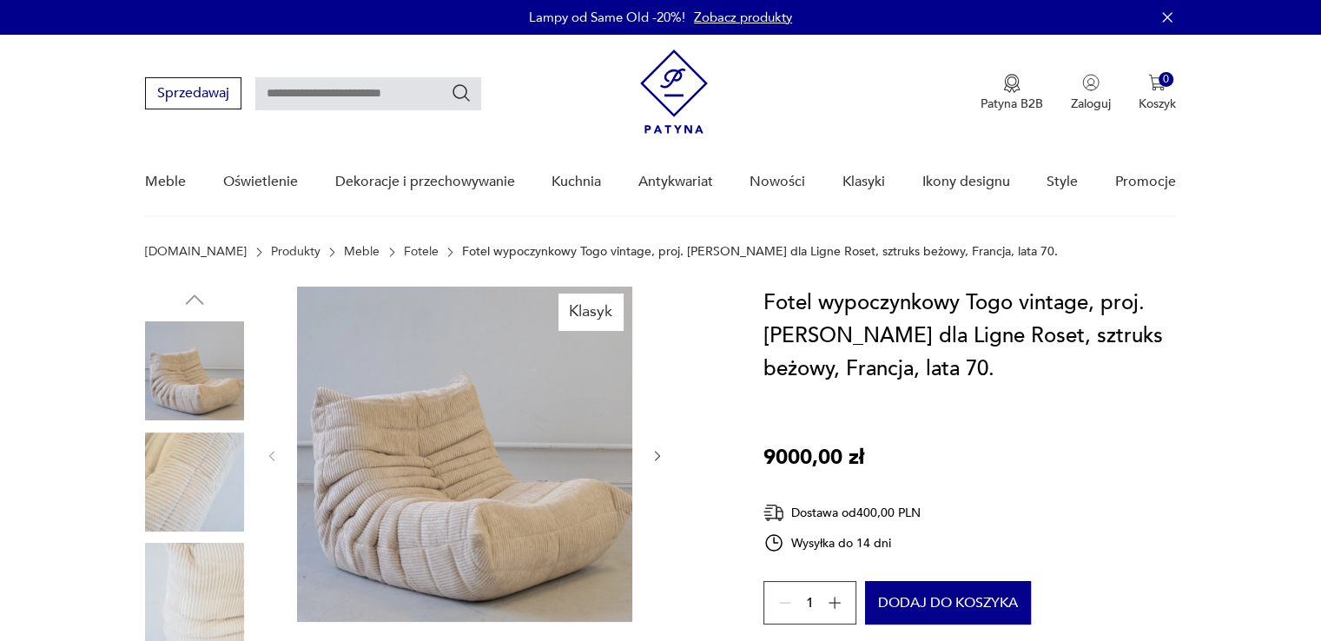
click at [215, 488] on img at bounding box center [194, 481] width 99 height 99
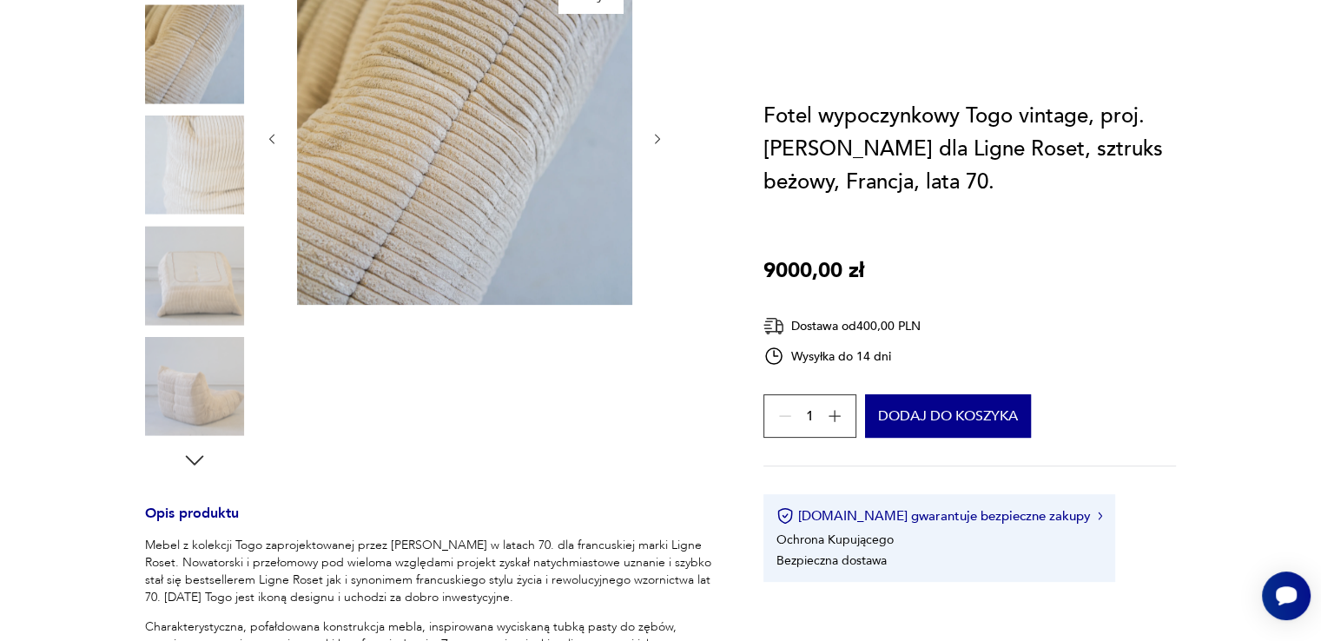
scroll to position [347, 0]
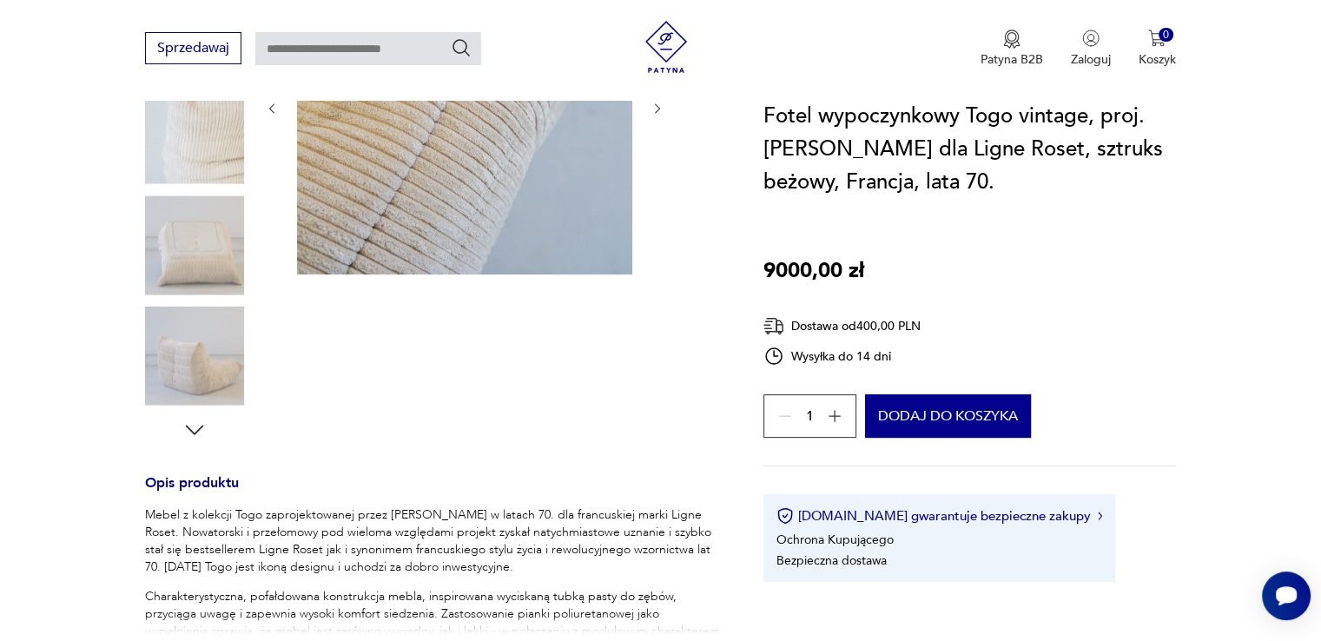
click at [175, 255] on img at bounding box center [194, 244] width 99 height 99
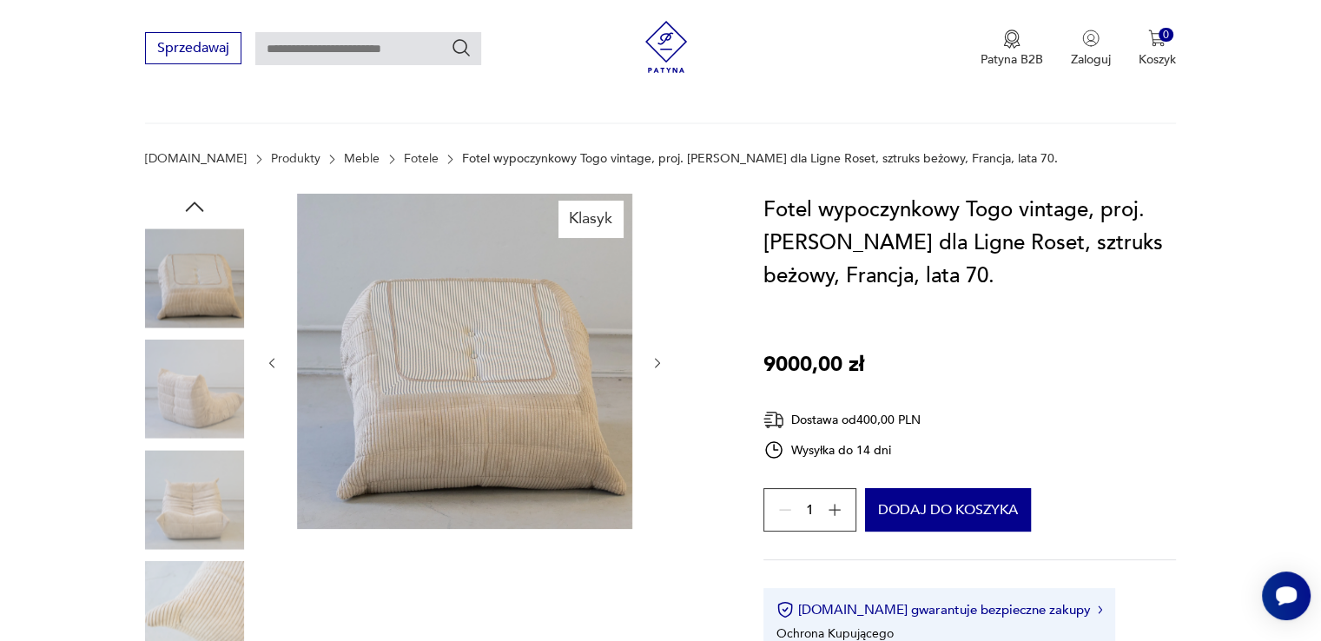
scroll to position [87, 0]
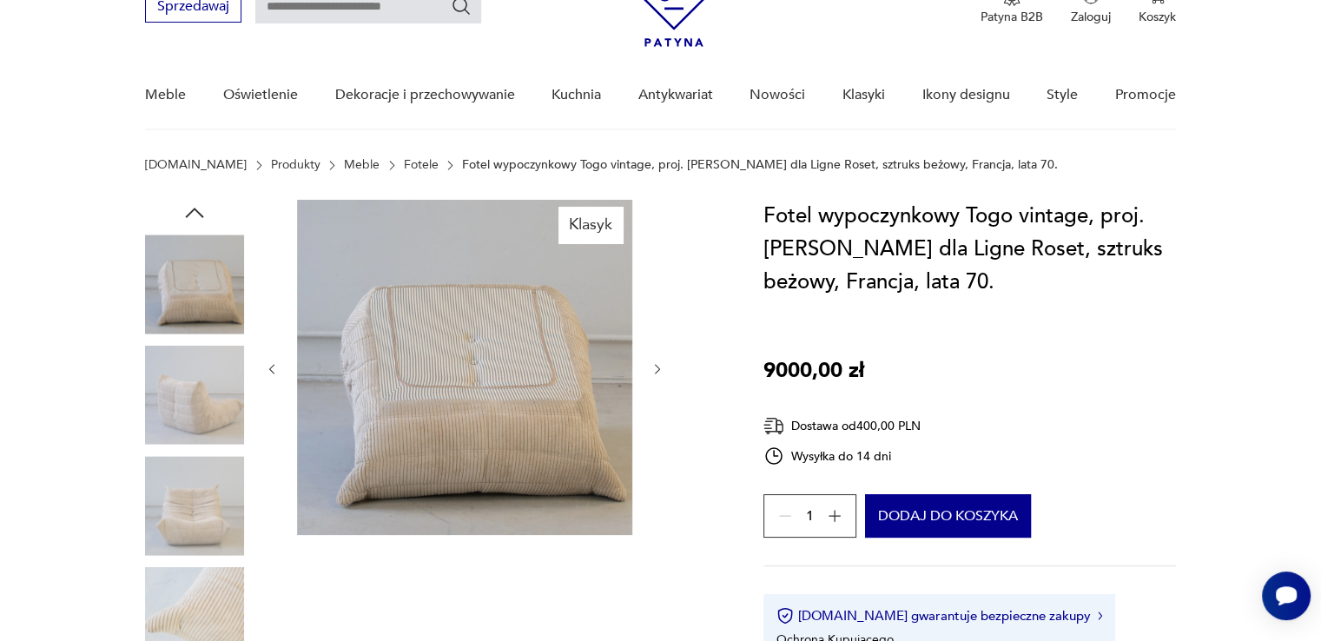
click at [201, 391] on img at bounding box center [194, 395] width 99 height 99
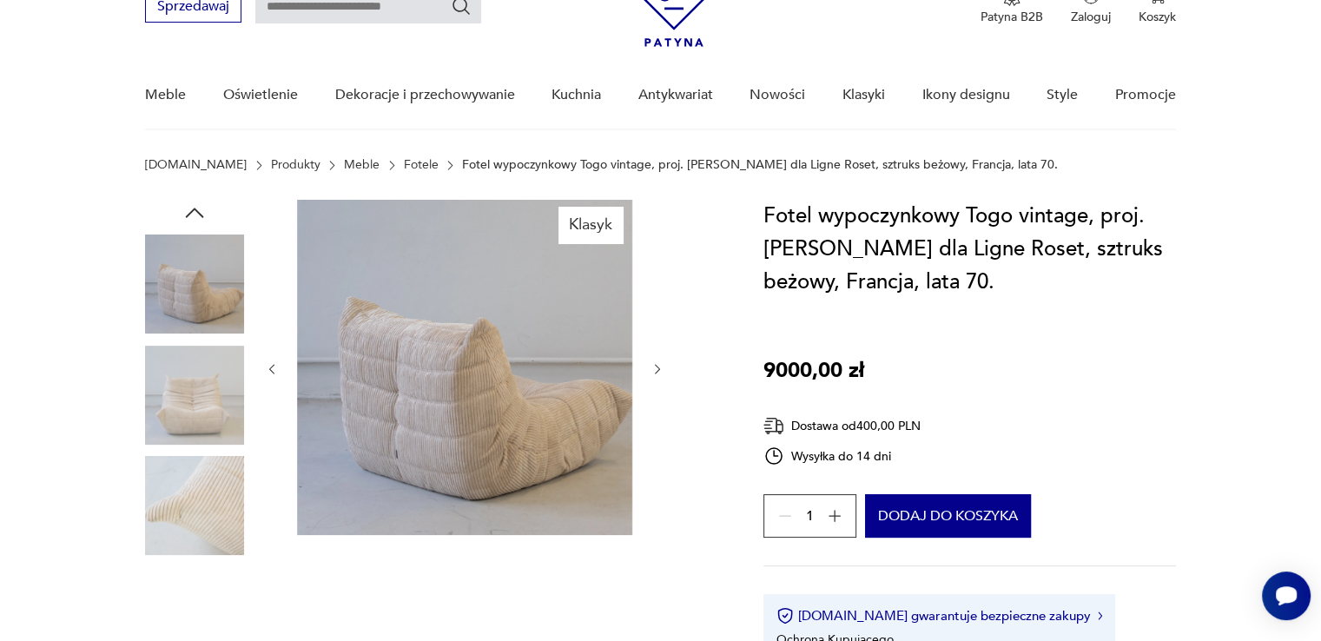
click at [208, 456] on img at bounding box center [194, 505] width 99 height 99
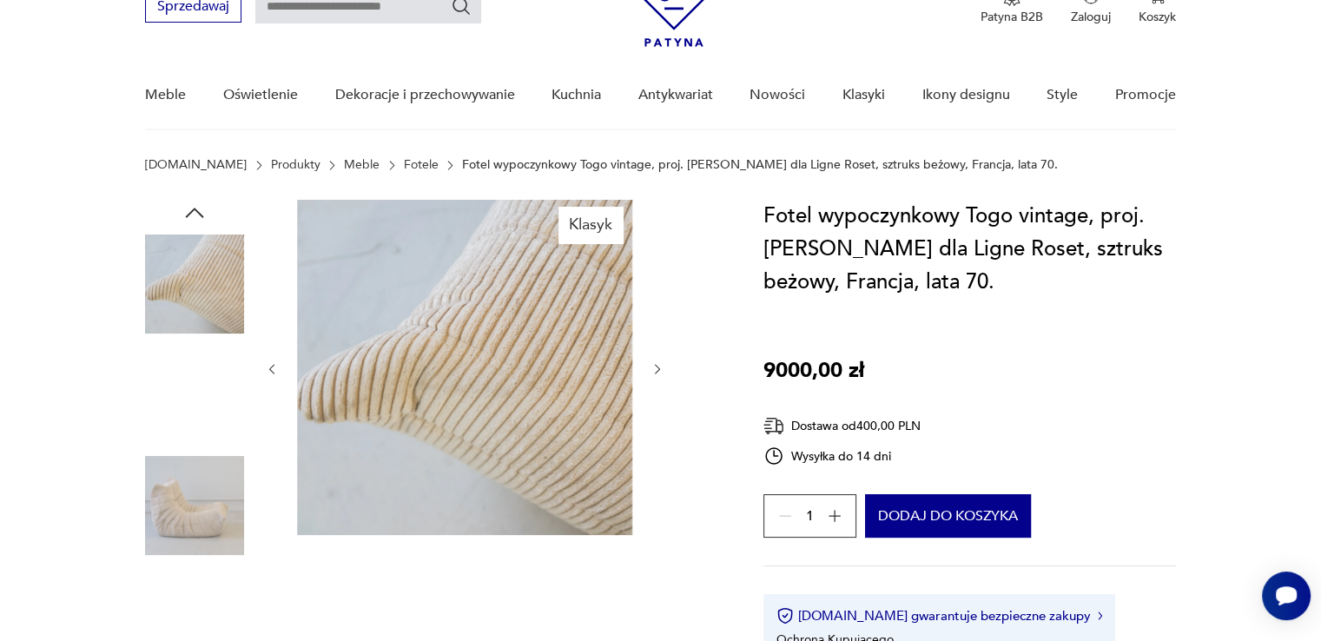
click at [203, 498] on img at bounding box center [194, 505] width 99 height 99
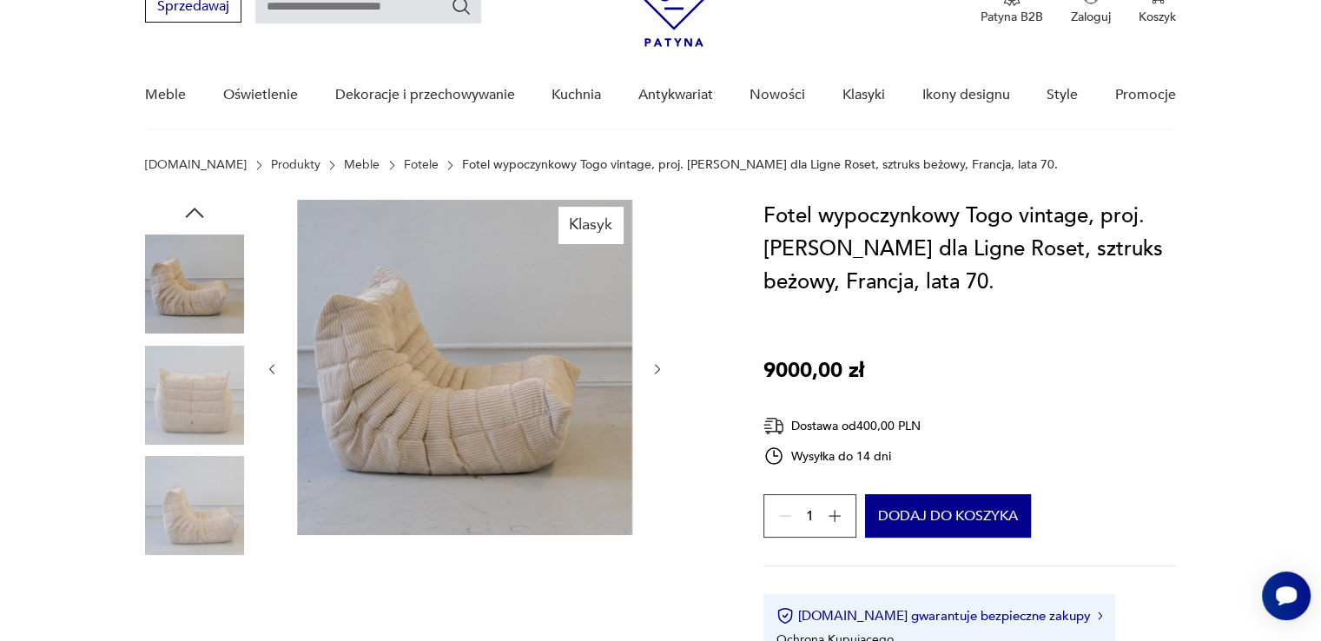
click at [178, 258] on img at bounding box center [194, 283] width 99 height 99
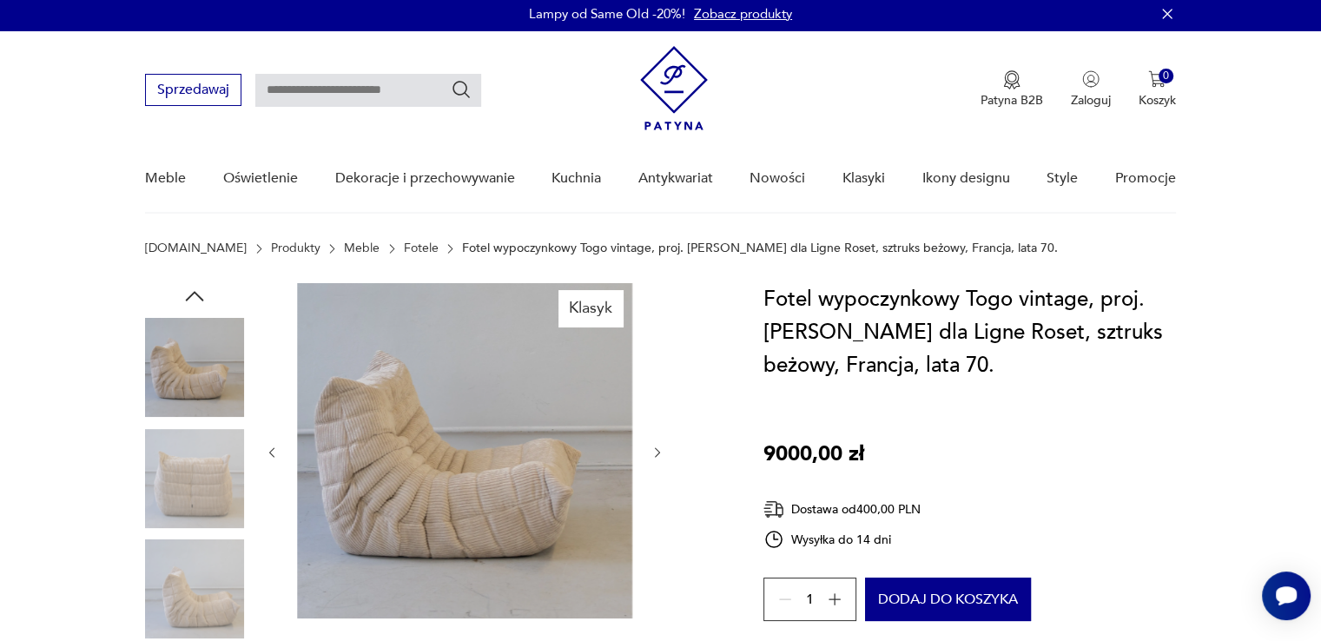
scroll to position [0, 0]
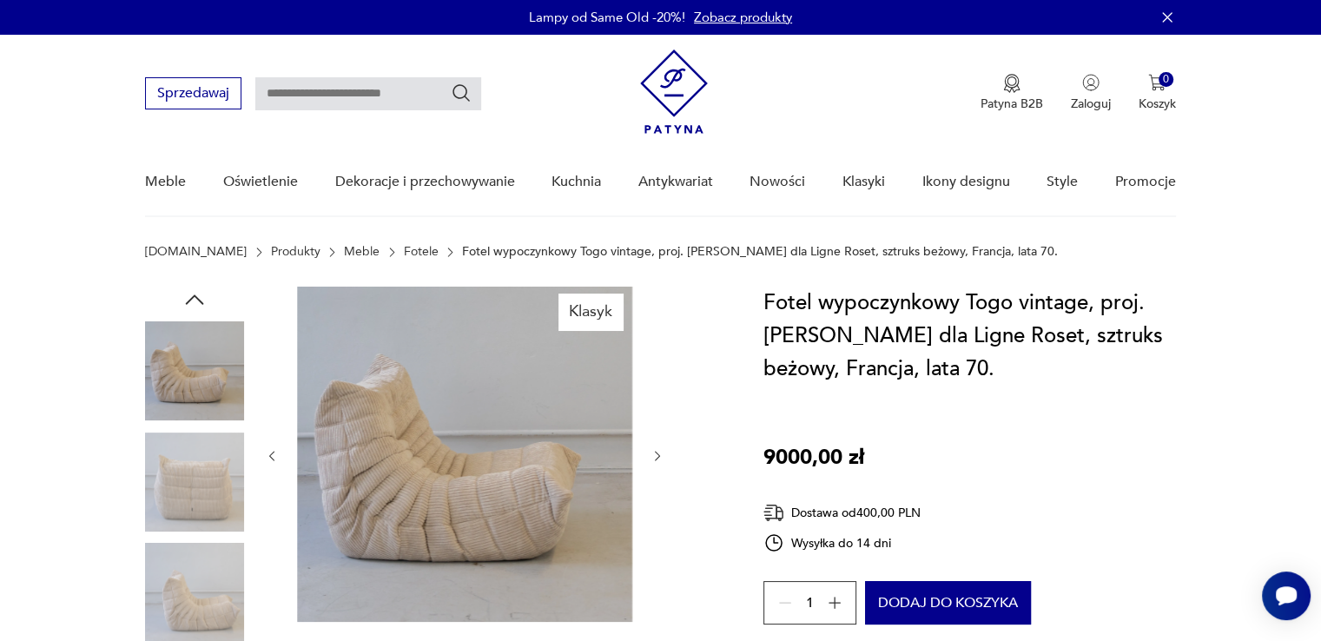
click at [194, 293] on icon "button" at bounding box center [194, 300] width 26 height 26
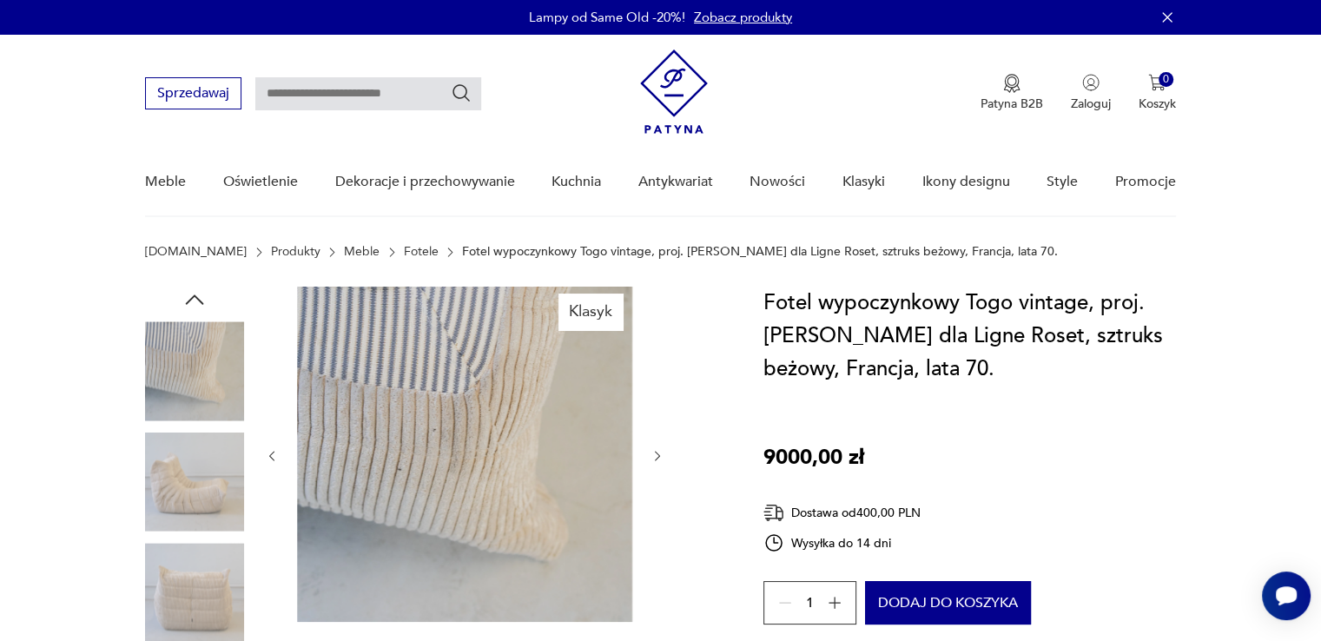
click at [189, 293] on icon "button" at bounding box center [194, 300] width 26 height 26
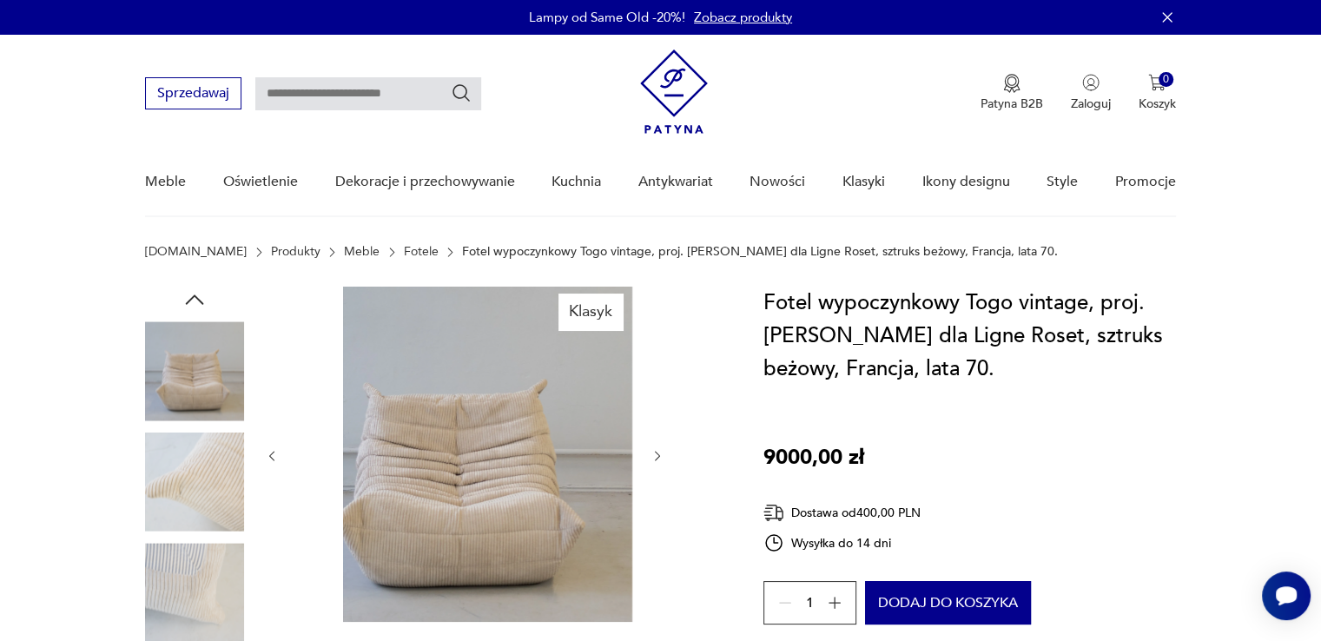
click at [188, 294] on icon "button" at bounding box center [194, 300] width 26 height 26
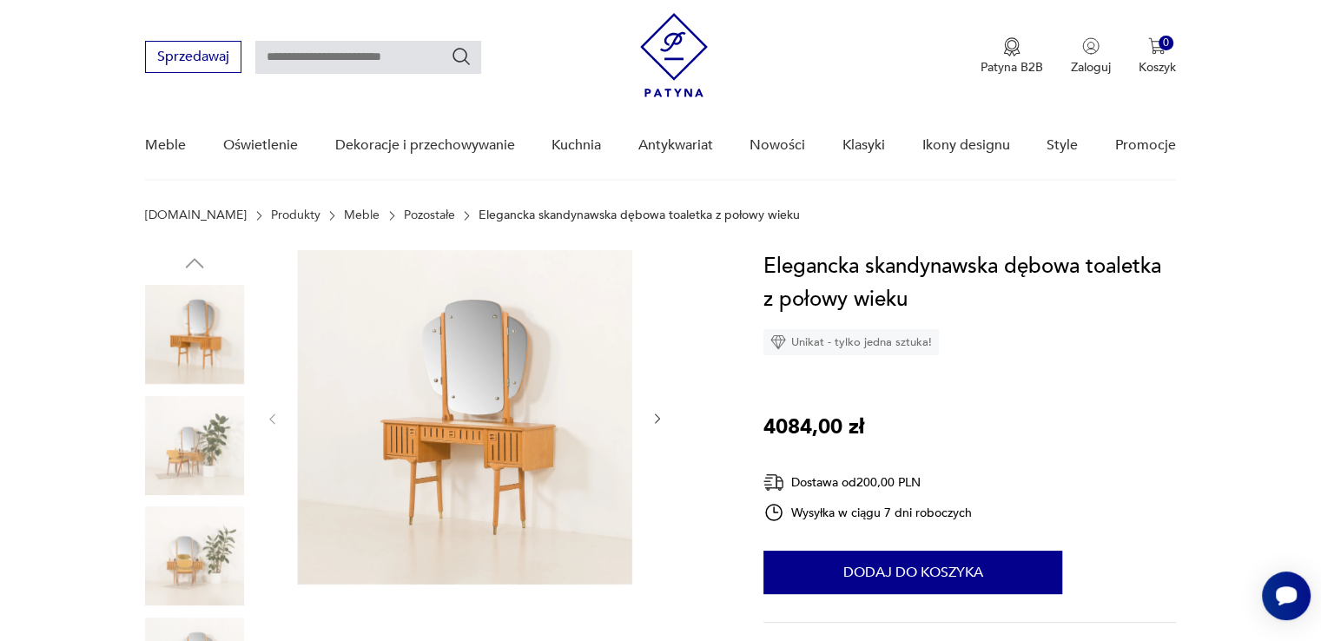
scroll to position [87, 0]
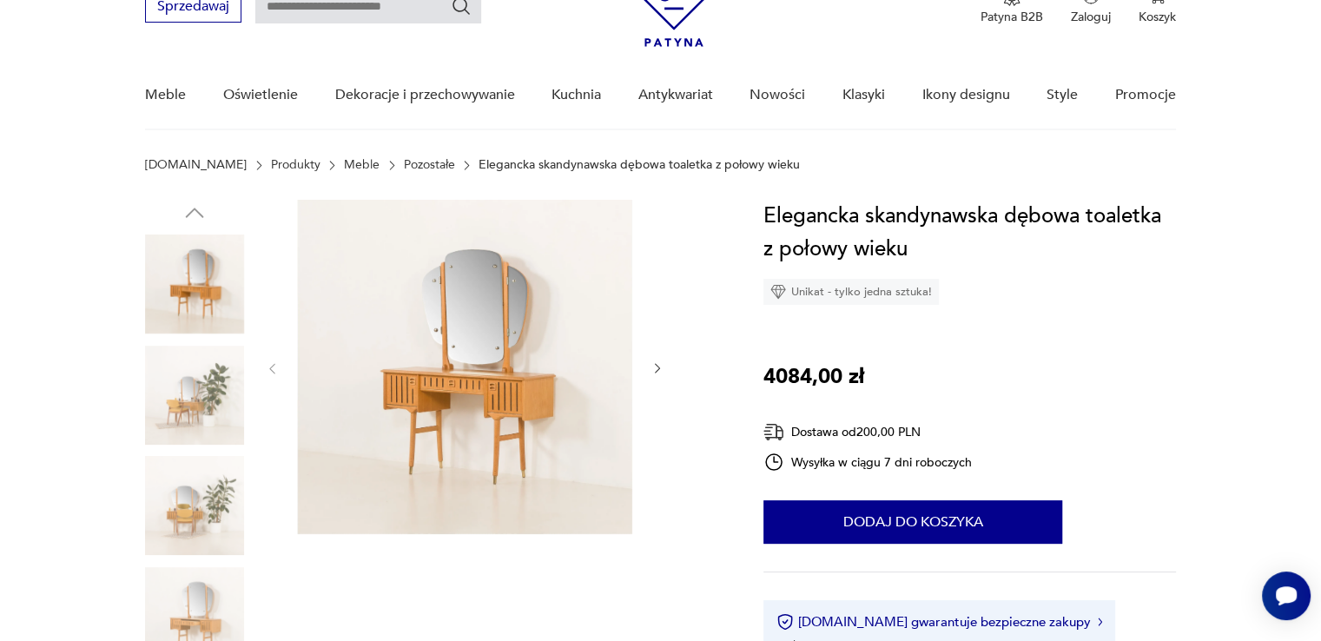
click at [207, 400] on img at bounding box center [194, 395] width 99 height 99
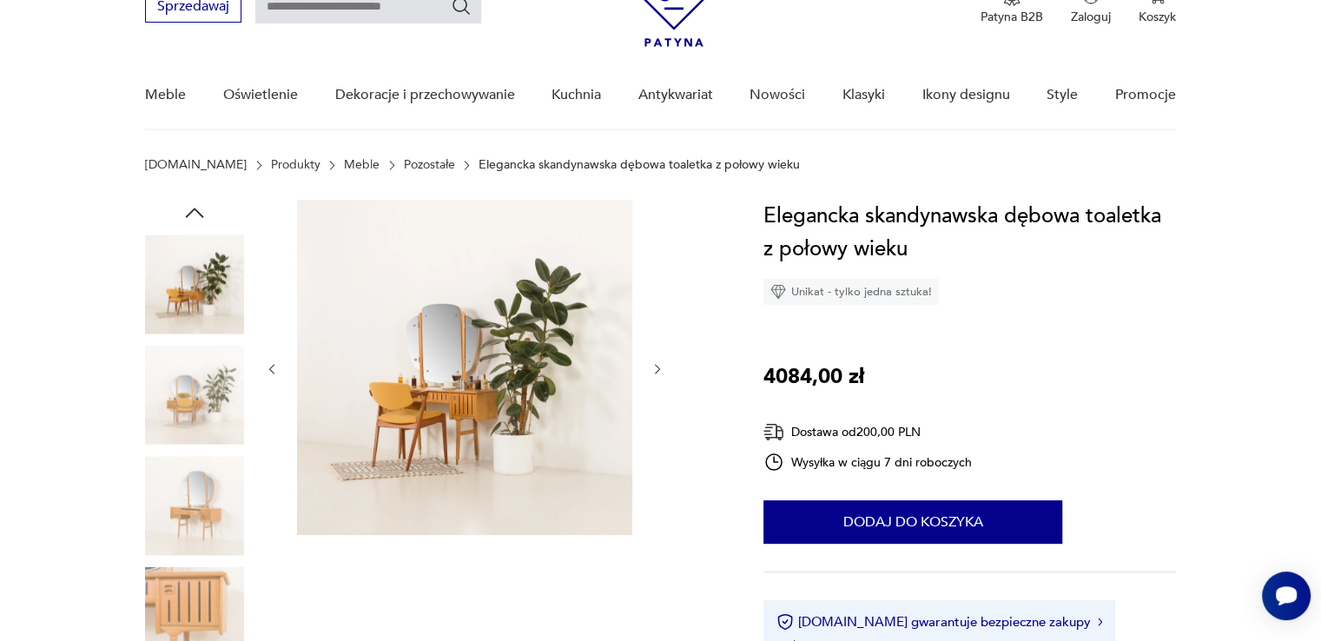
click at [186, 471] on img at bounding box center [194, 505] width 99 height 99
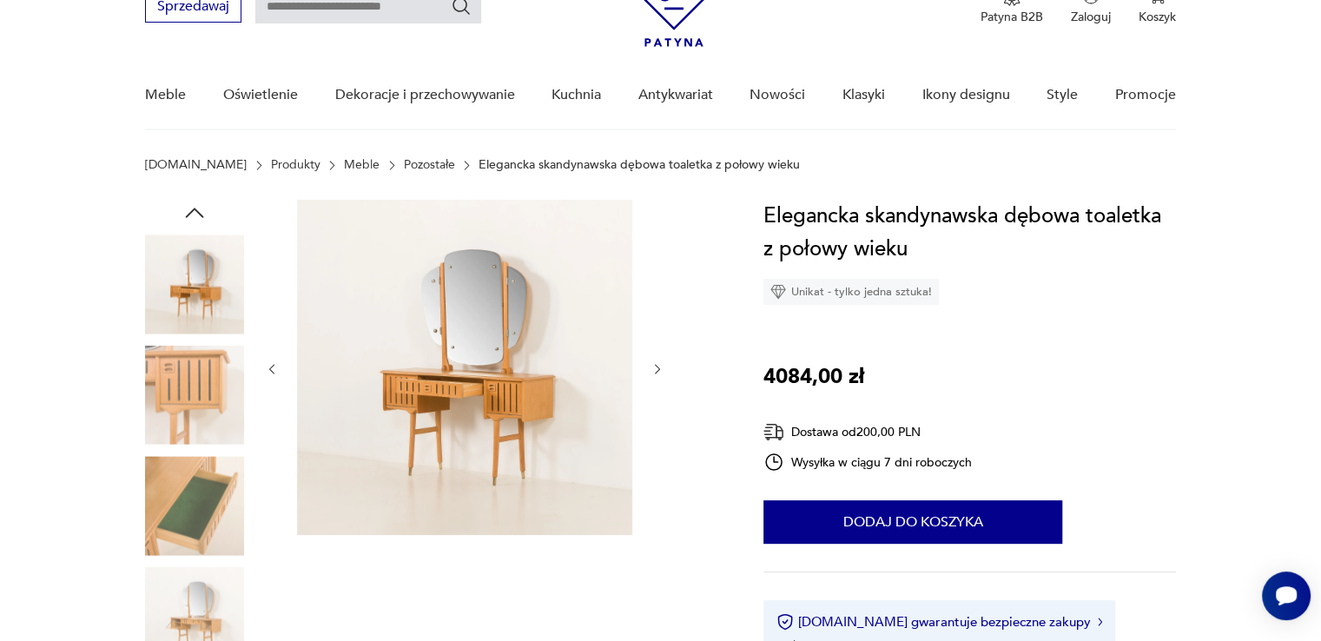
click at [182, 517] on img at bounding box center [194, 505] width 99 height 99
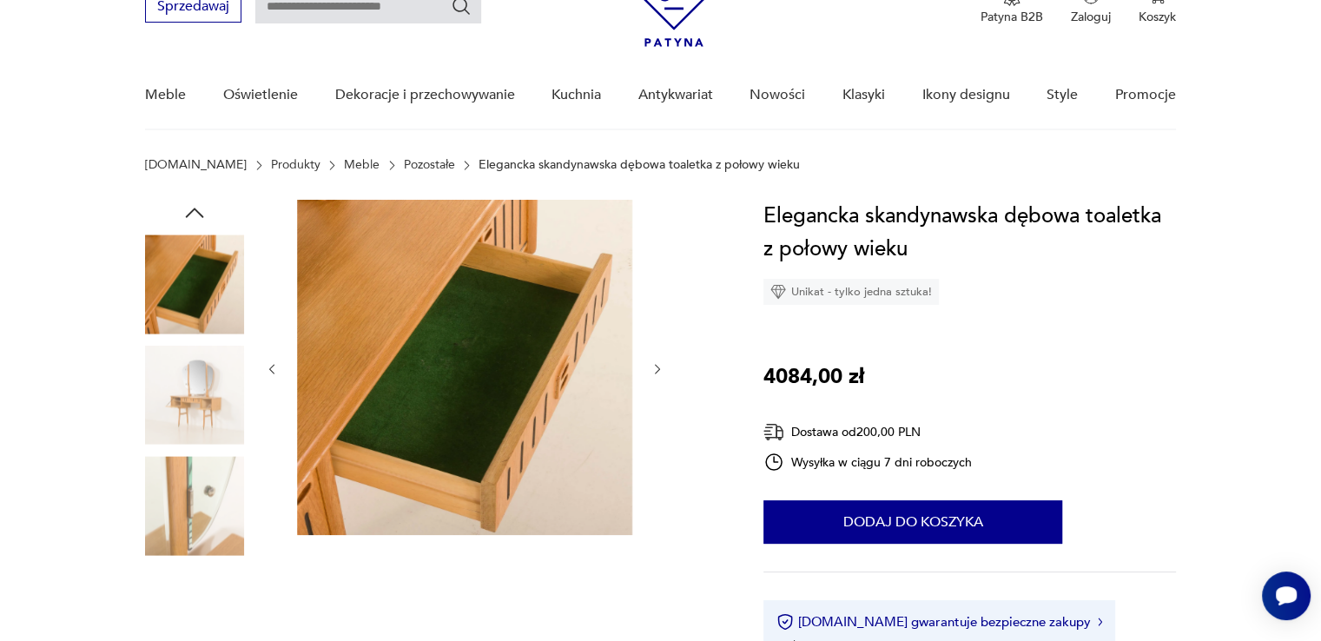
click at [182, 557] on div at bounding box center [194, 451] width 99 height 434
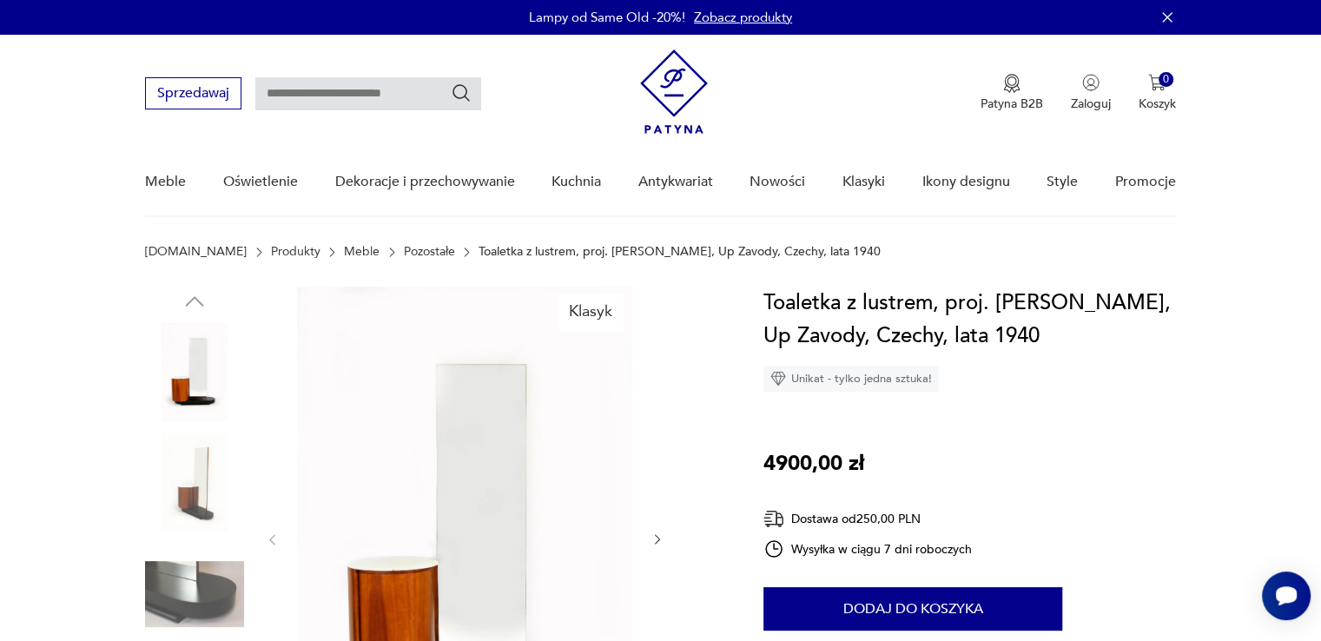
click at [229, 503] on img at bounding box center [194, 482] width 99 height 99
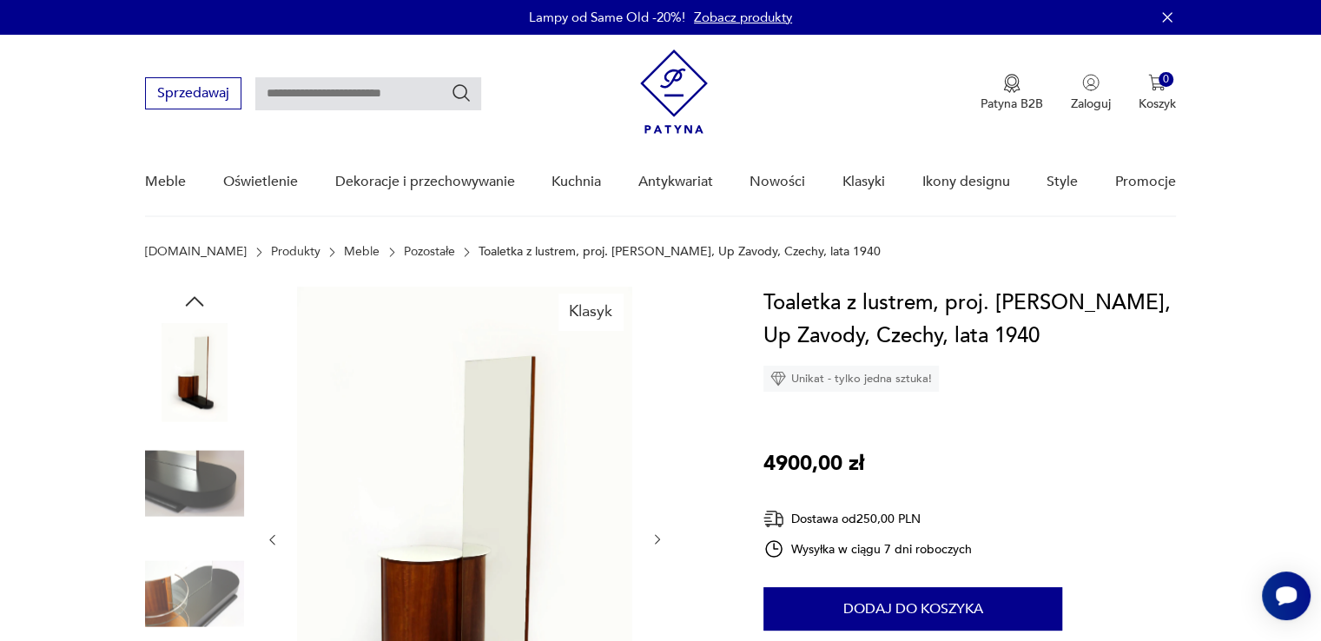
click at [210, 490] on img at bounding box center [194, 482] width 99 height 99
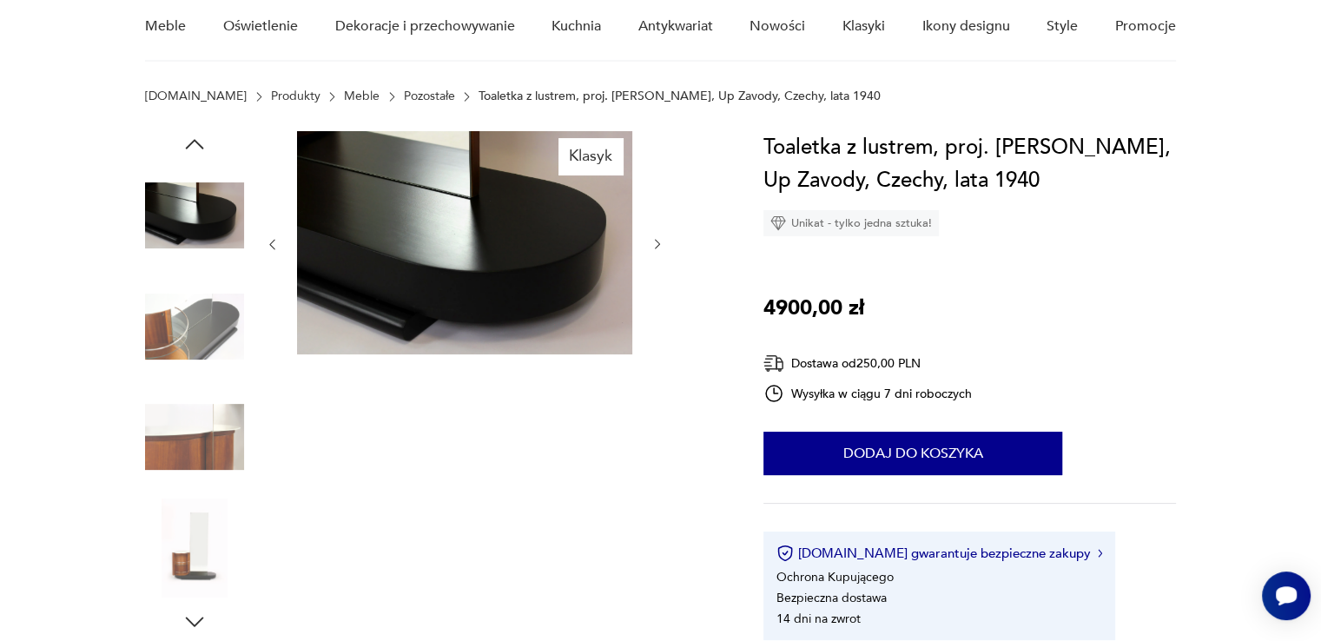
scroll to position [174, 0]
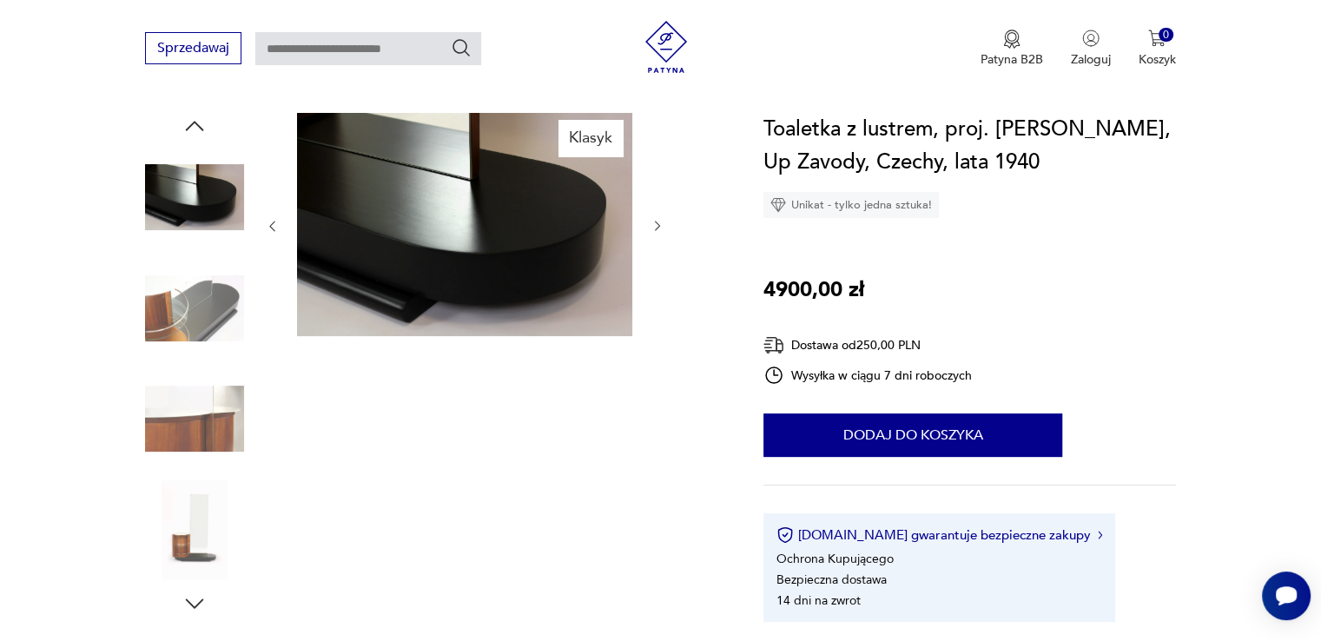
click at [247, 377] on div "Klasyk" at bounding box center [433, 365] width 577 height 504
click at [205, 296] on img at bounding box center [194, 308] width 99 height 99
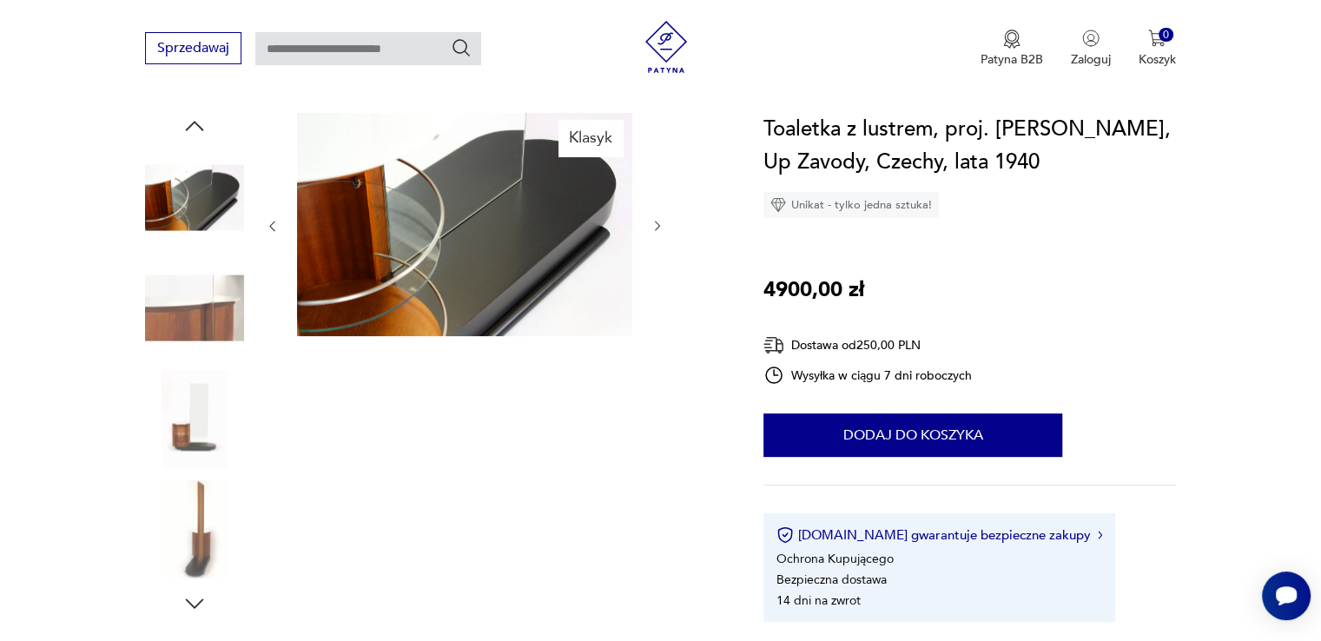
click at [223, 395] on img at bounding box center [194, 418] width 99 height 99
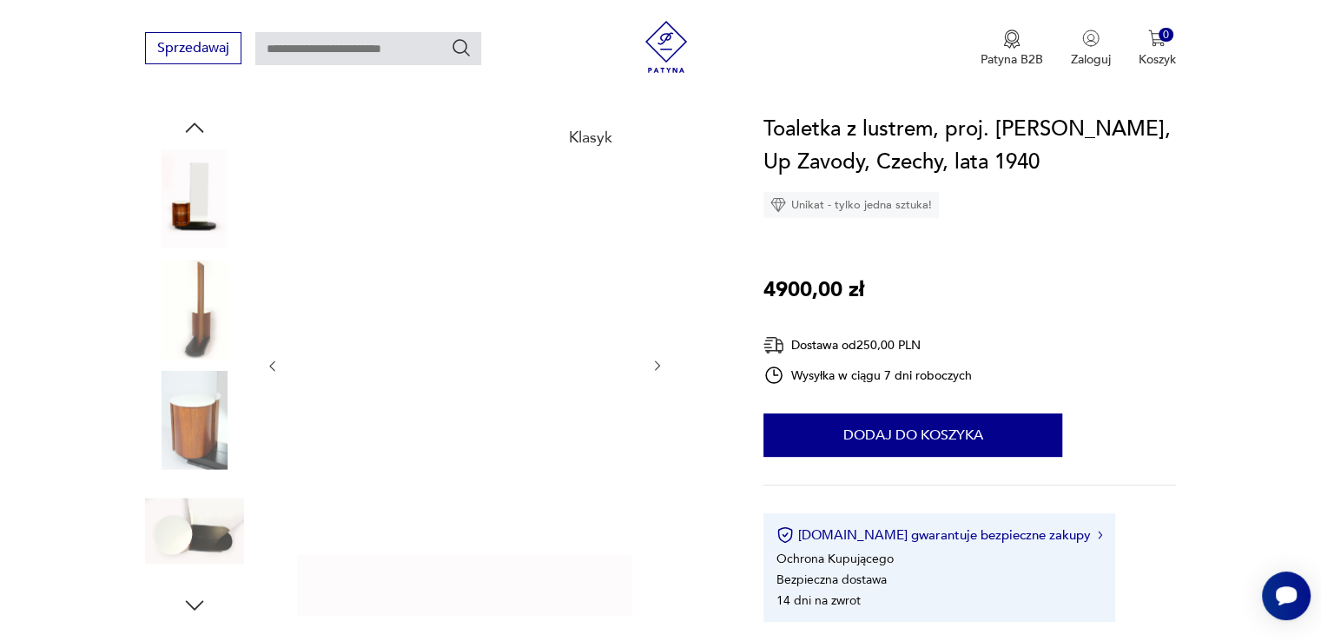
click at [230, 466] on img at bounding box center [194, 420] width 99 height 99
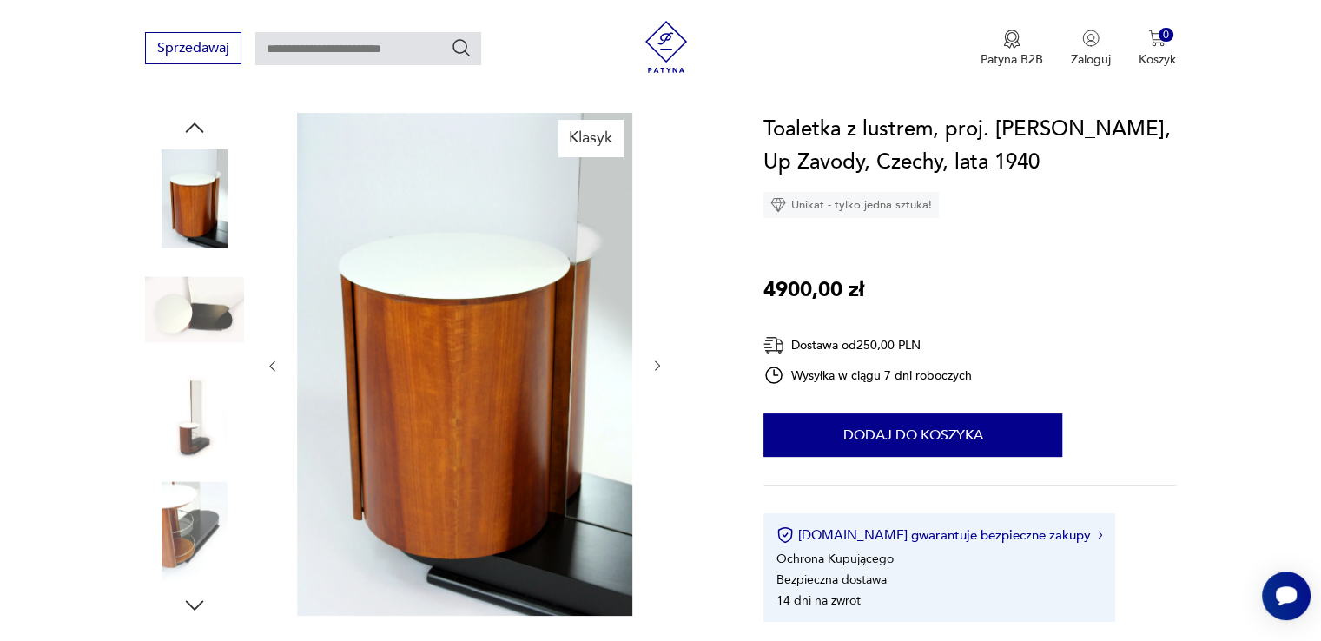
click at [233, 325] on img at bounding box center [194, 309] width 99 height 99
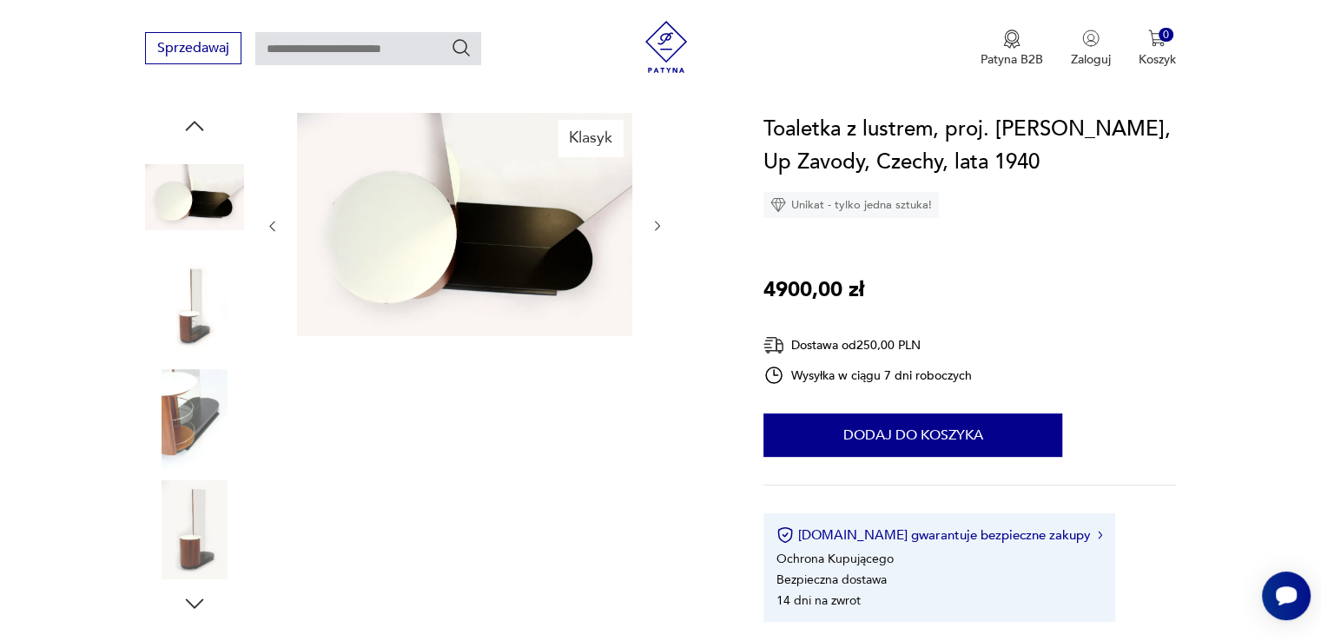
click at [216, 369] on img at bounding box center [194, 418] width 99 height 99
